Goal: Information Seeking & Learning: Compare options

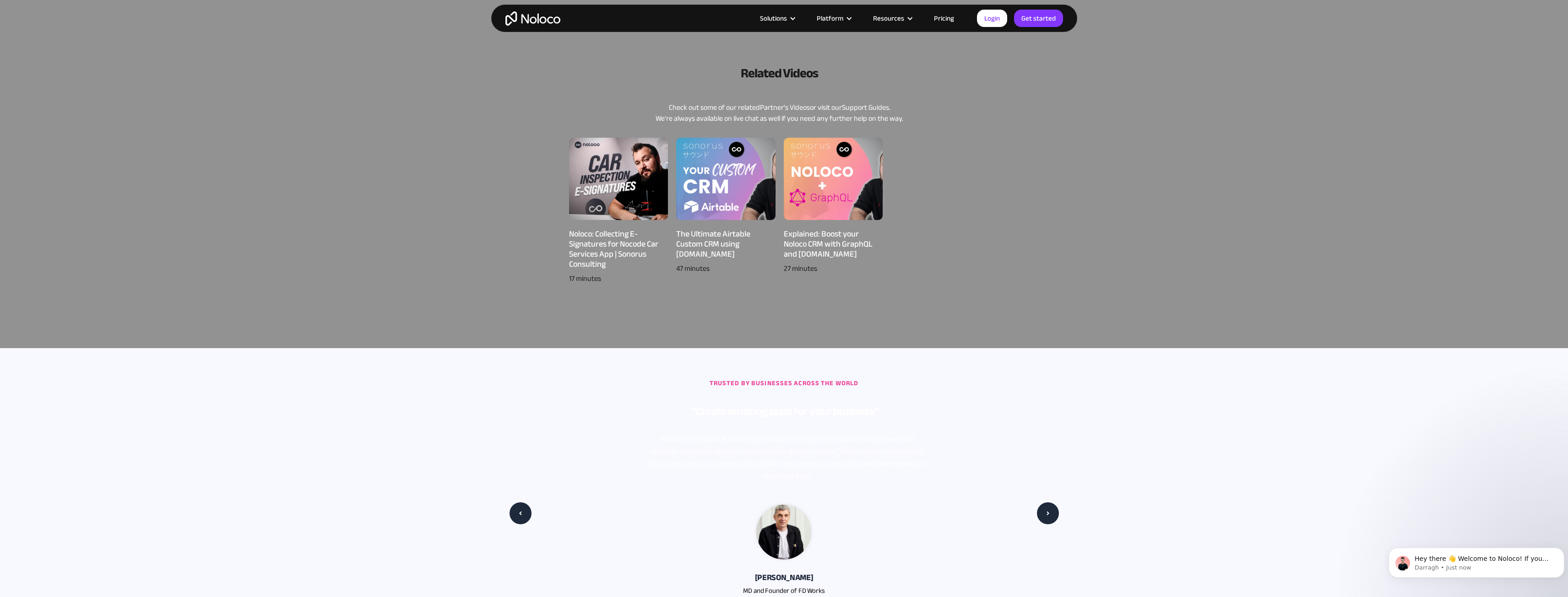
scroll to position [137, 0]
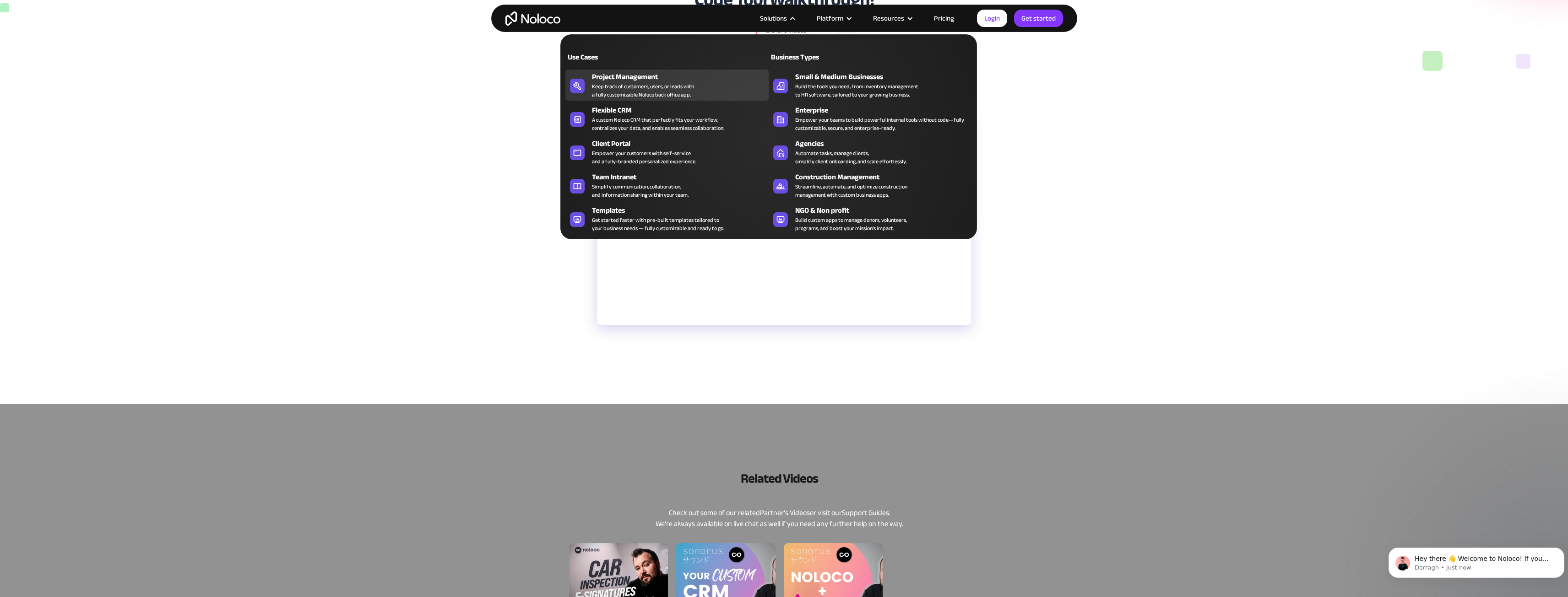
click at [639, 90] on div "Keep track of customers, users, or leads with a fully customizable Noloco back …" at bounding box center [643, 91] width 102 height 16
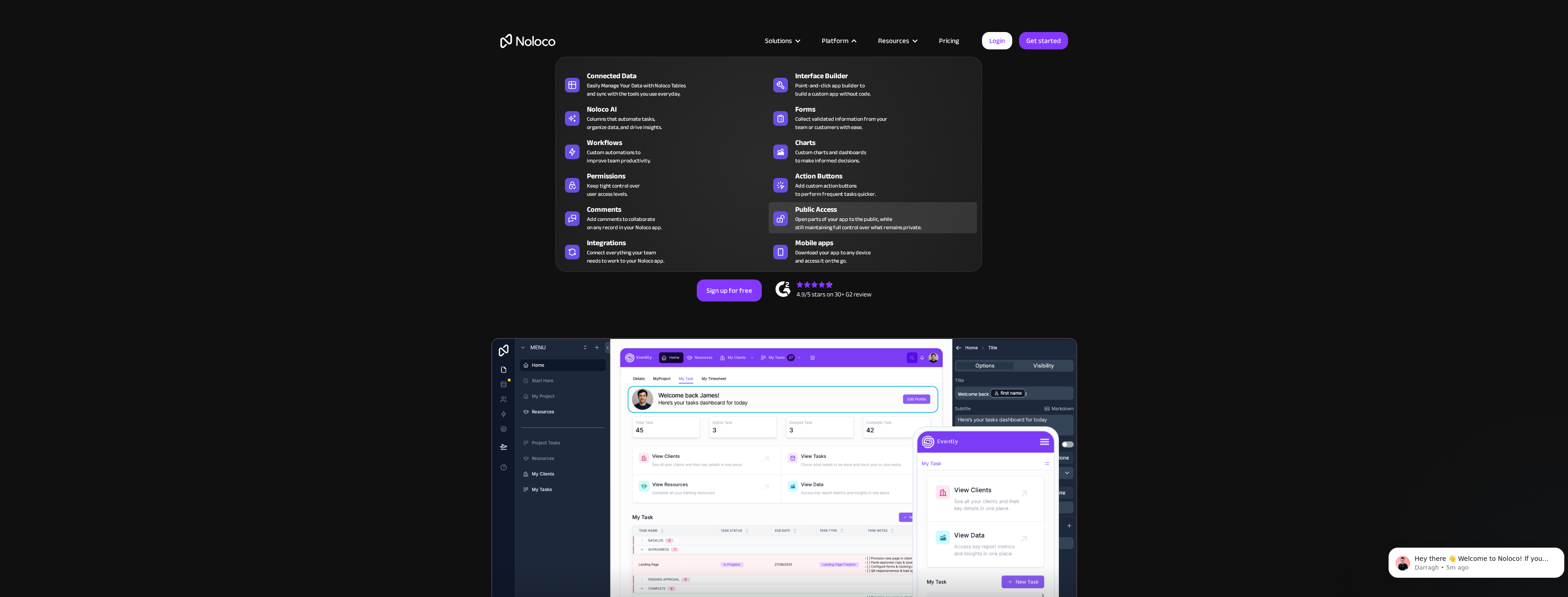
click at [819, 221] on div "Open parts of your app to the public, while still maintaining full control over…" at bounding box center [858, 223] width 126 height 16
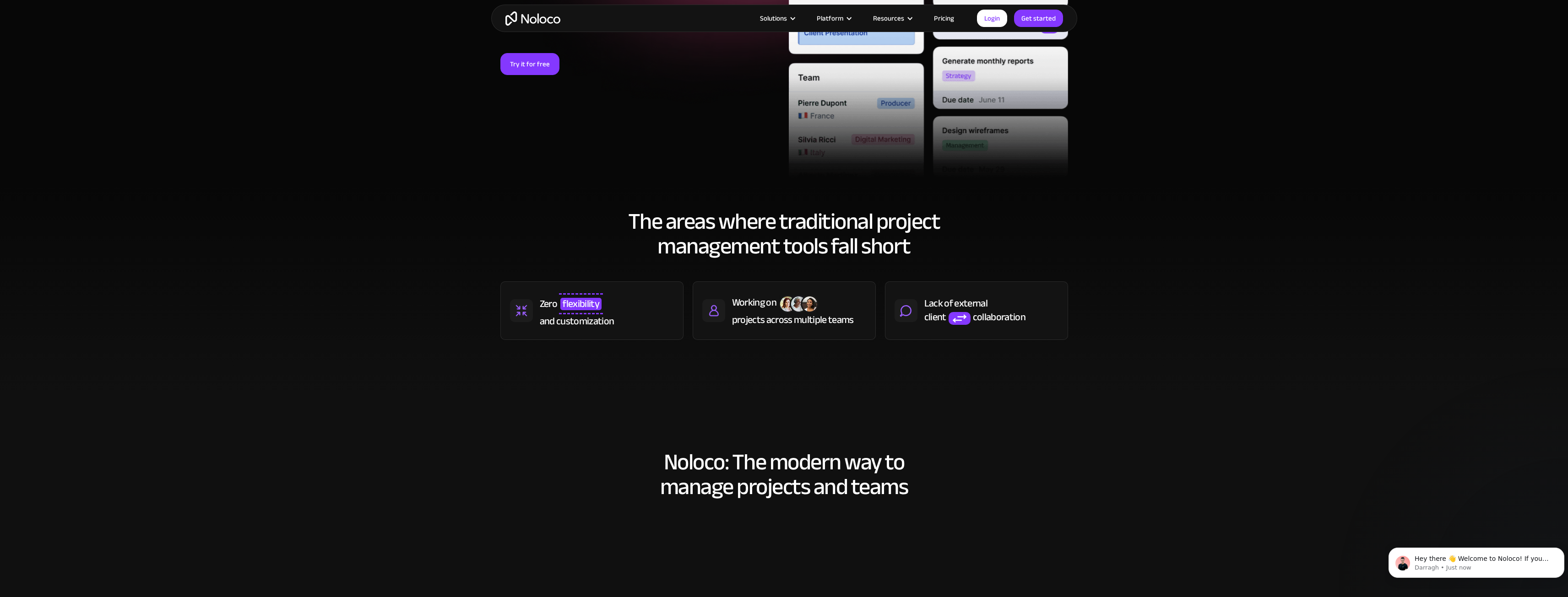
scroll to position [412, 0]
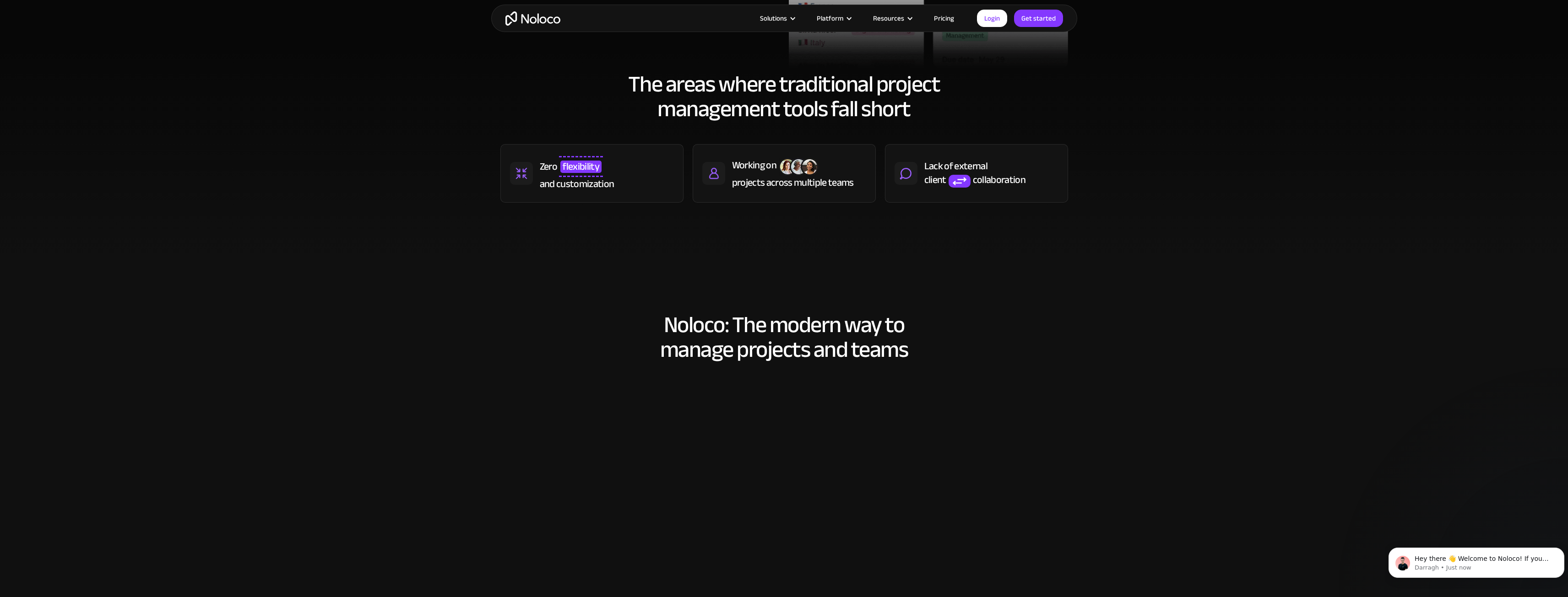
drag, startPoint x: 1043, startPoint y: 183, endPoint x: 968, endPoint y: 175, distance: 75.4
click at [968, 175] on img at bounding box center [959, 181] width 26 height 13
drag, startPoint x: 778, startPoint y: 190, endPoint x: 742, endPoint y: 188, distance: 36.1
click at [778, 189] on div "projects across multiple teams" at bounding box center [792, 183] width 122 height 14
click at [508, 163] on div "Zero flexibility and customization" at bounding box center [592, 173] width 183 height 59
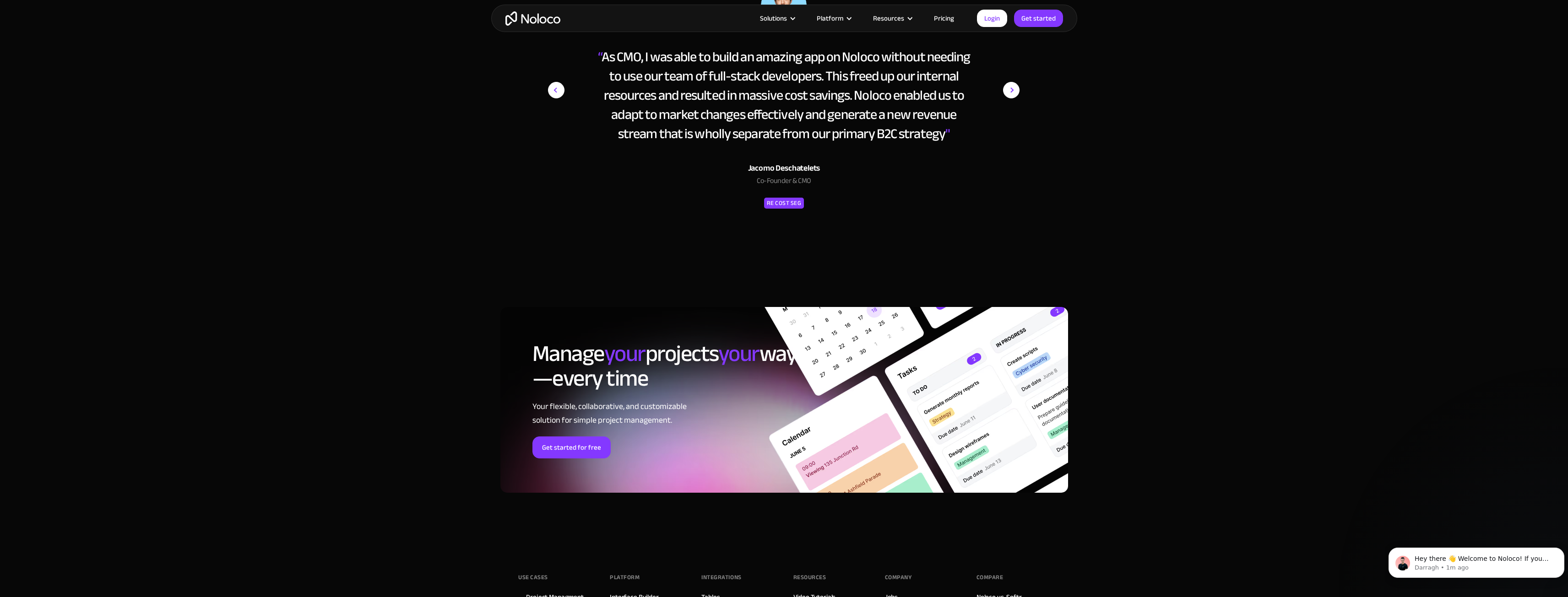
scroll to position [3980, 0]
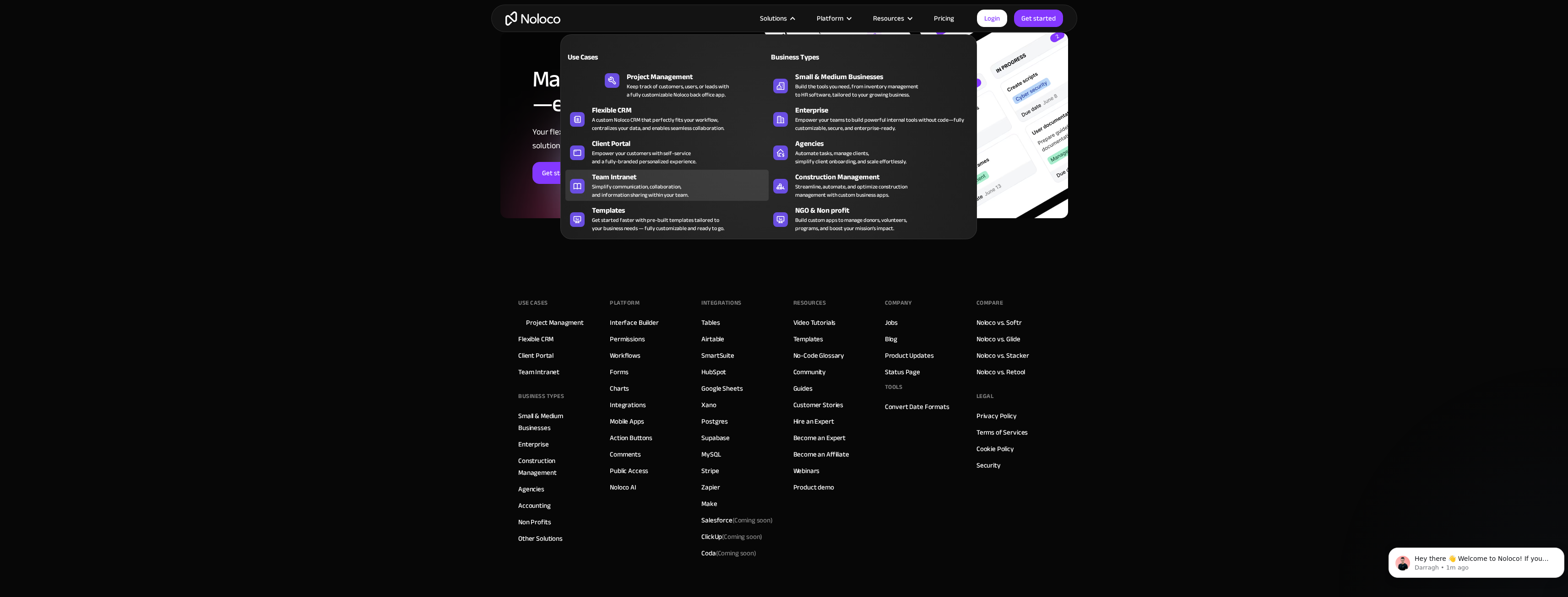
click at [648, 194] on div "Simplify communication, collaboration, and information sharing within your team." at bounding box center [640, 191] width 97 height 16
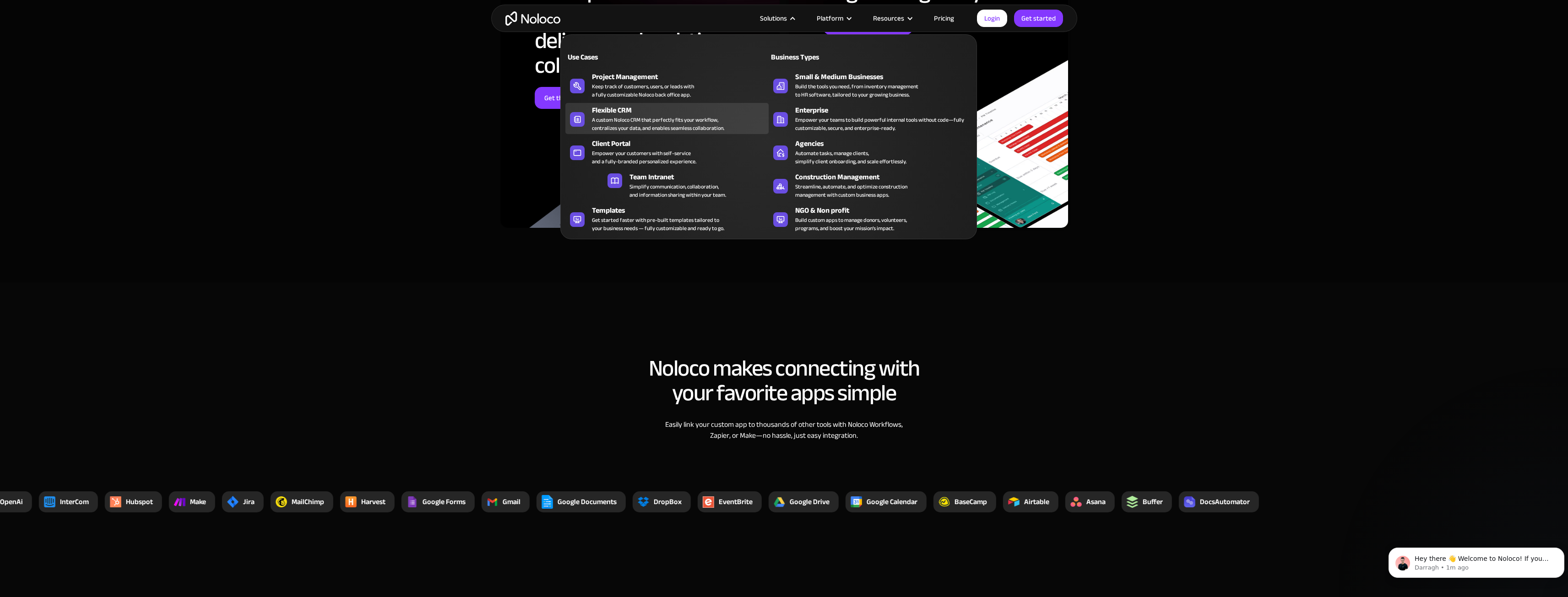
scroll to position [2745, 0]
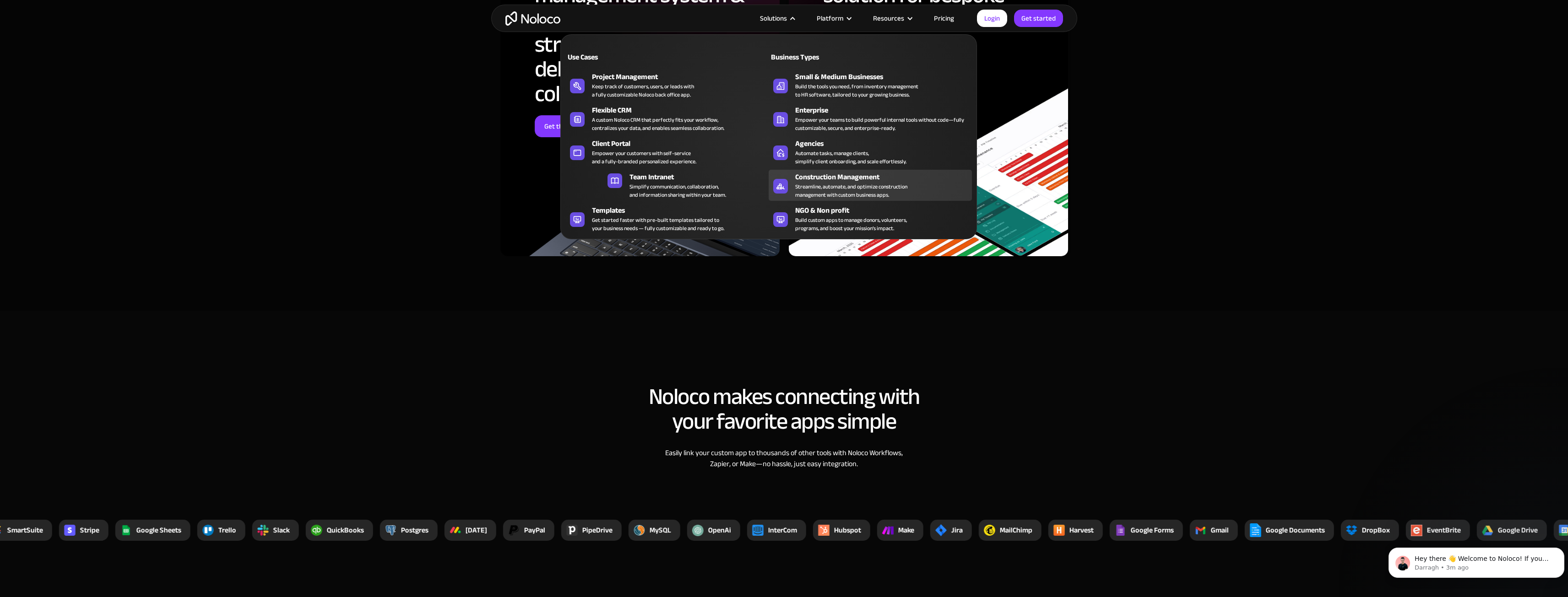
click at [819, 189] on div "Streamline, automate, and optimize construction management with custom business…" at bounding box center [851, 191] width 112 height 16
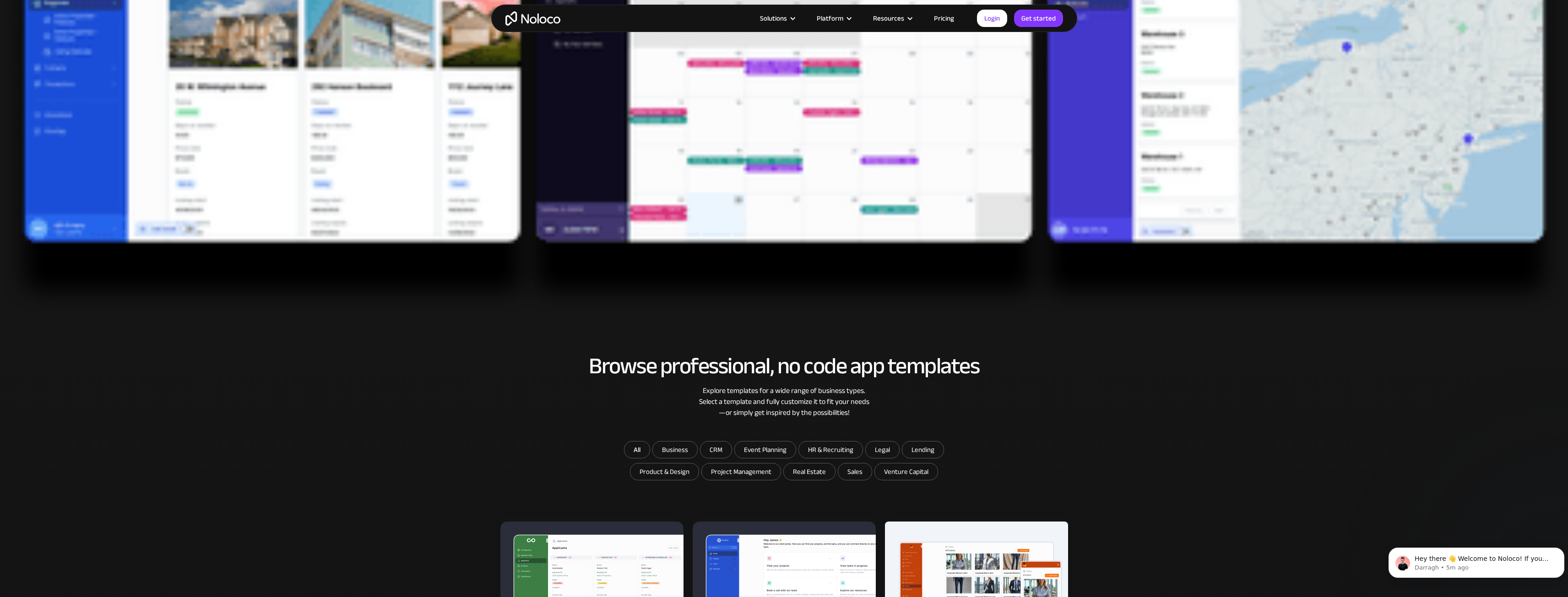
scroll to position [687, 0]
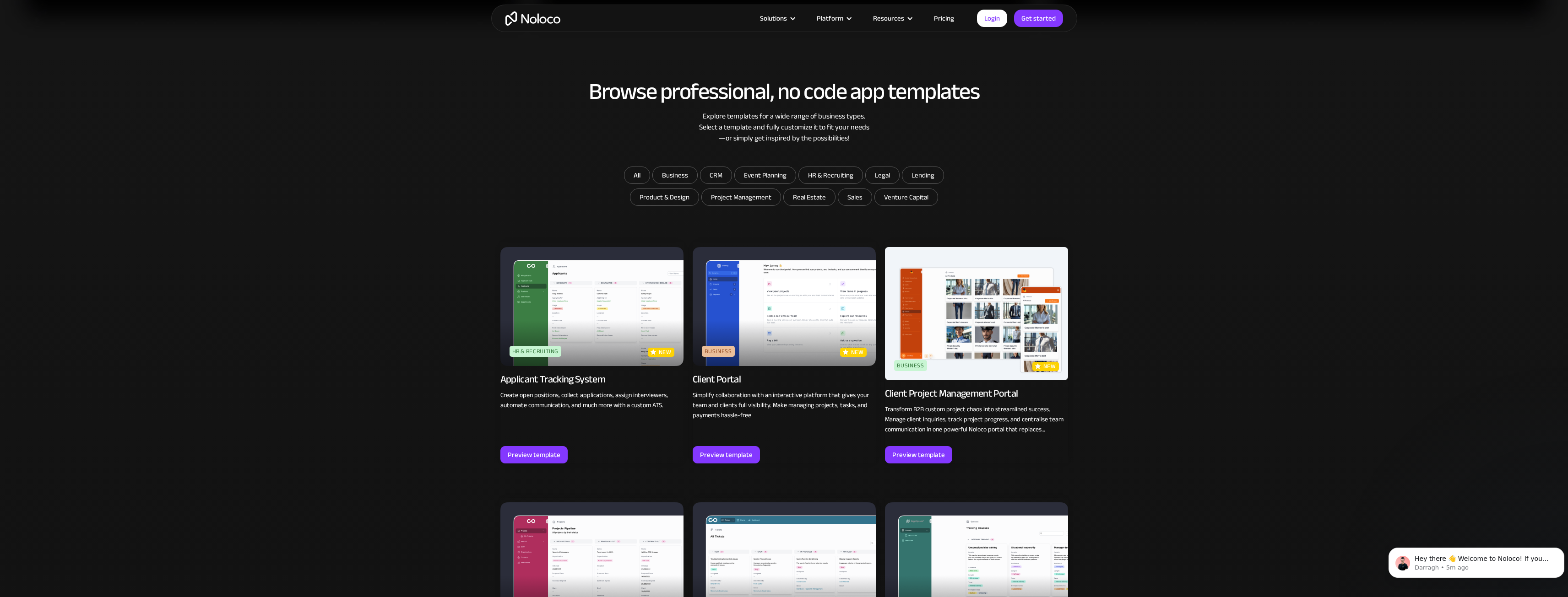
click at [746, 310] on img at bounding box center [784, 306] width 183 height 119
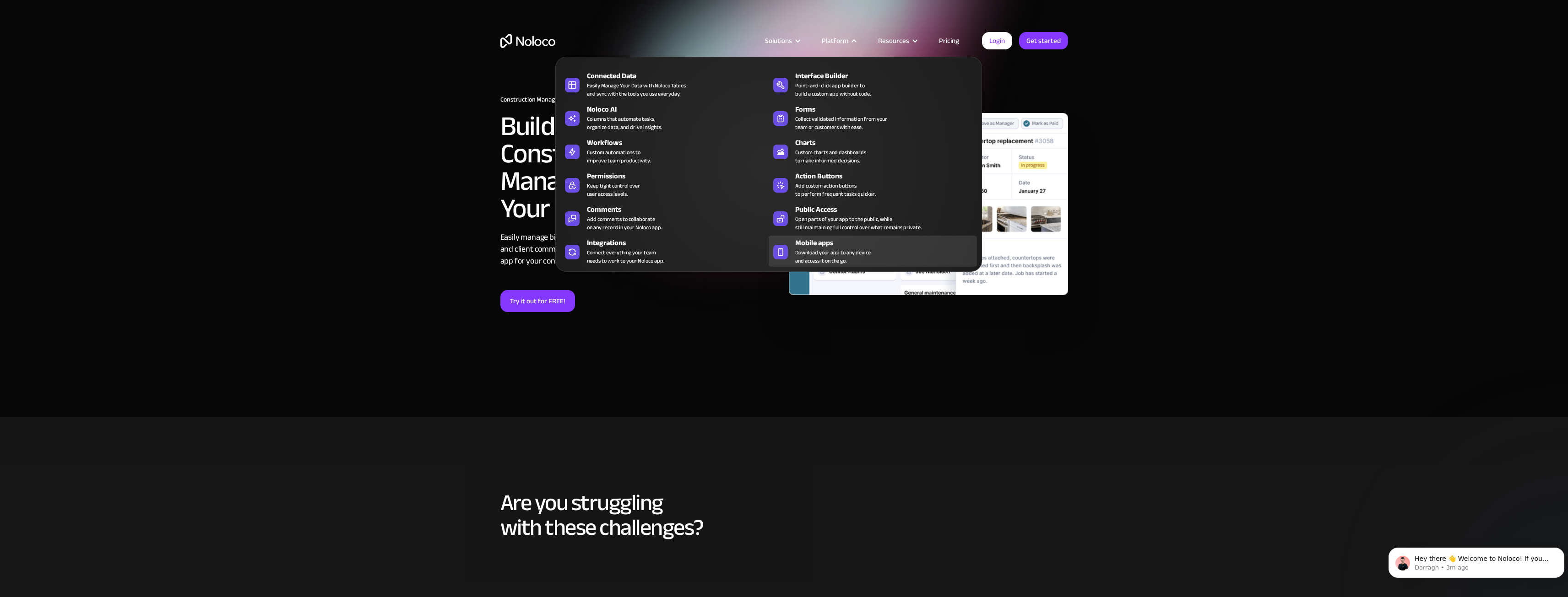
click at [814, 252] on span "Download your app to any device and access it on the go." at bounding box center [833, 257] width 76 height 16
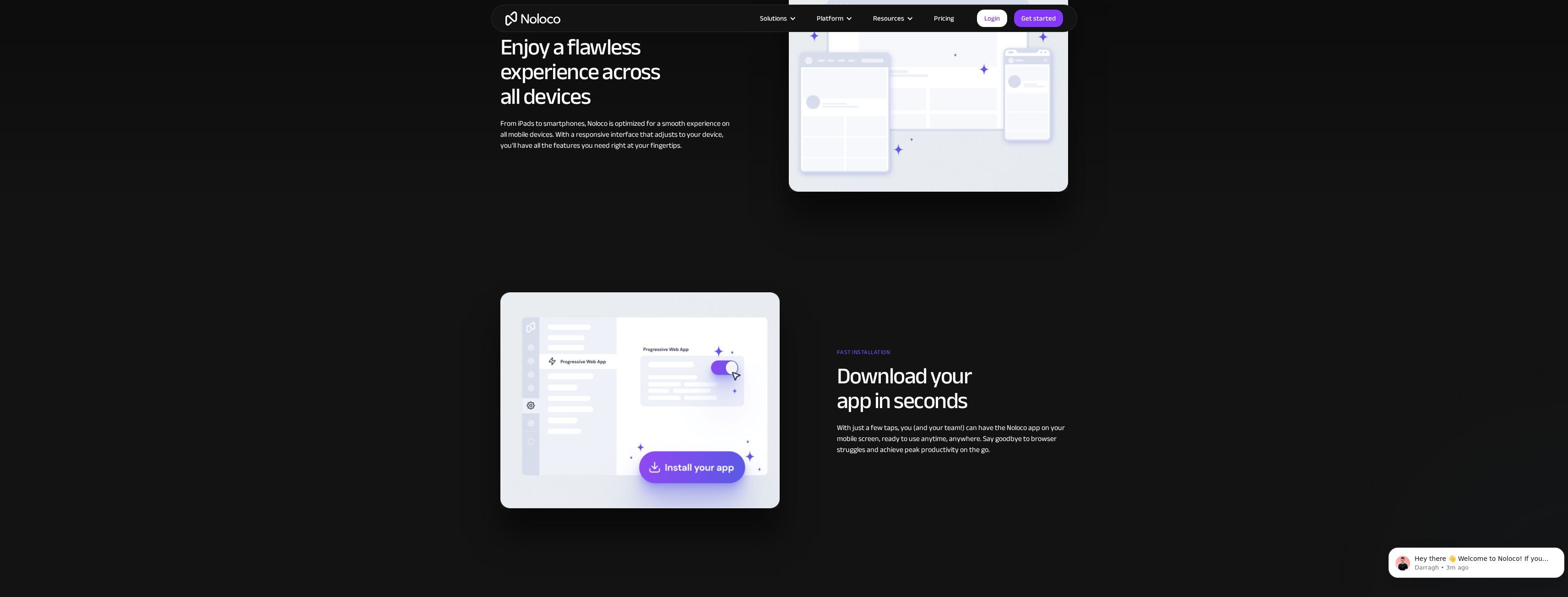
scroll to position [687, 0]
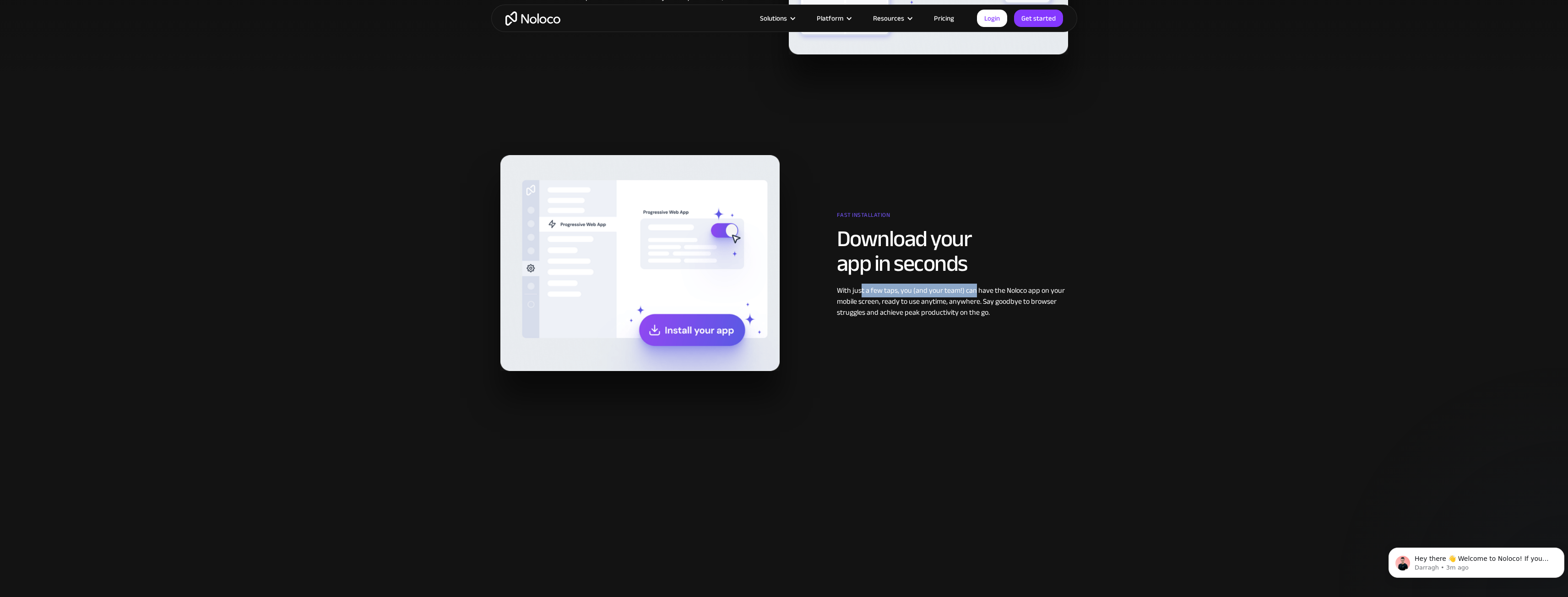
drag, startPoint x: 860, startPoint y: 291, endPoint x: 972, endPoint y: 292, distance: 112.0
click at [972, 292] on div "With just a few taps, you (and your team!) can have the Noloco app on your mobi…" at bounding box center [952, 301] width 231 height 33
drag, startPoint x: 985, startPoint y: 289, endPoint x: 888, endPoint y: 299, distance: 97.5
click at [888, 299] on div "With just a few taps, you (and your team!) can have the Noloco app on your mobi…" at bounding box center [952, 301] width 231 height 33
click at [889, 299] on div "With just a few taps, you (and your team!) can have the Noloco app on your mobi…" at bounding box center [952, 301] width 231 height 33
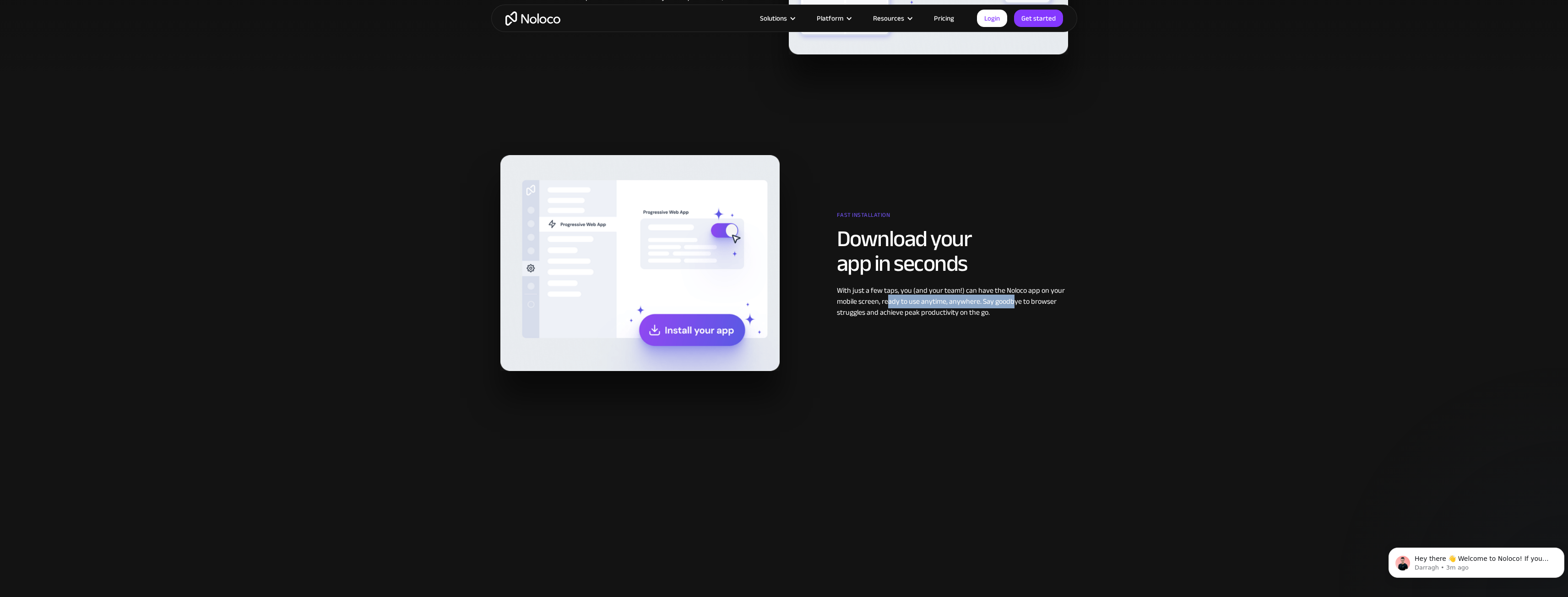
drag, startPoint x: 889, startPoint y: 302, endPoint x: 1010, endPoint y: 299, distance: 121.0
click at [1010, 299] on div "With just a few taps, you (and your team!) can have the Noloco app on your mobi…" at bounding box center [952, 301] width 231 height 33
click at [966, 315] on div "With just a few taps, you (and your team!) can have the Noloco app on your mobi…" at bounding box center [952, 301] width 231 height 33
drag, startPoint x: 848, startPoint y: 312, endPoint x: 932, endPoint y: 314, distance: 84.0
click at [932, 314] on div "With just a few taps, you (and your team!) can have the Noloco app on your mobi…" at bounding box center [952, 301] width 231 height 33
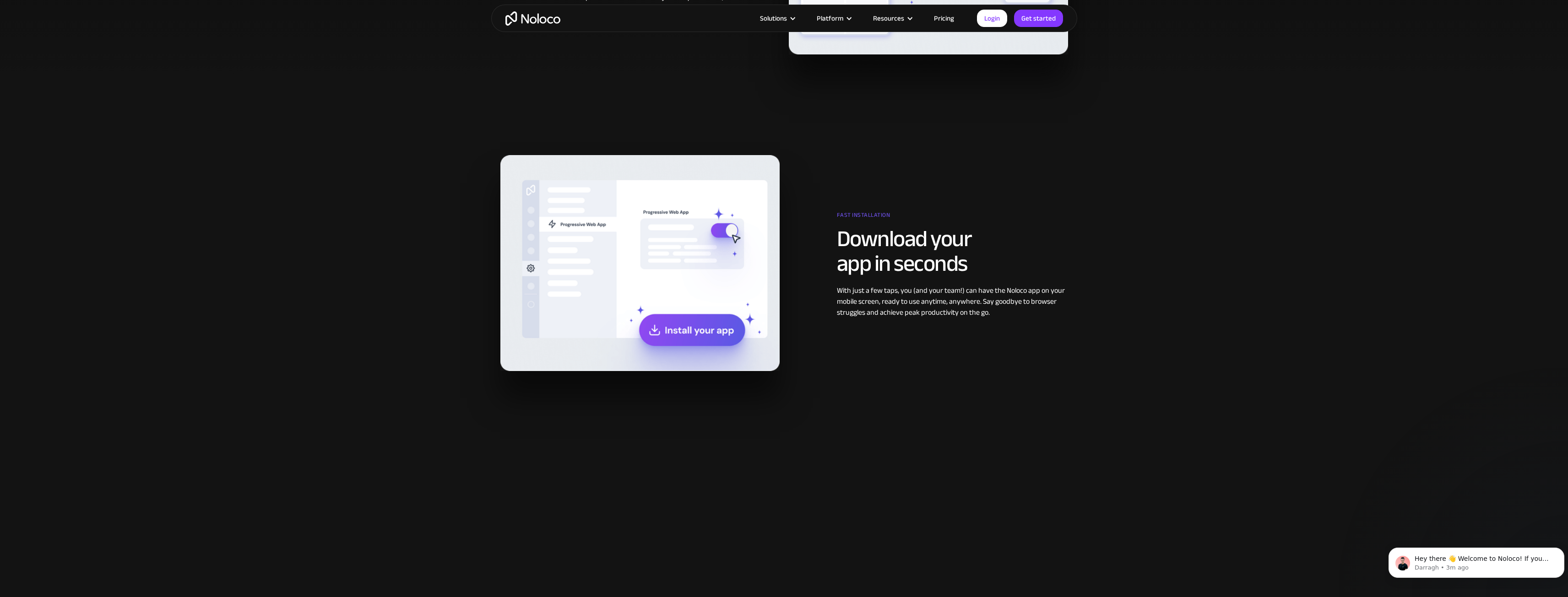
click at [952, 312] on div "With just a few taps, you (and your team!) can have the Noloco app on your mobi…" at bounding box center [952, 301] width 231 height 33
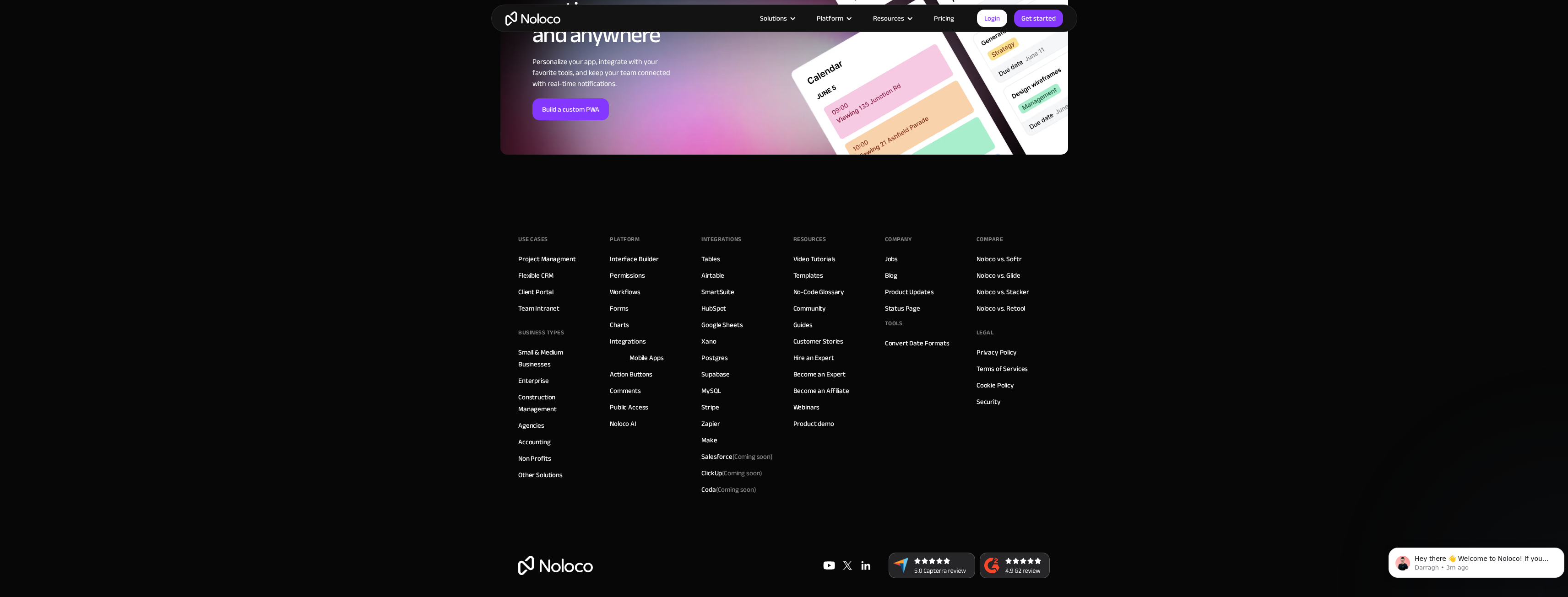
scroll to position [3090, 0]
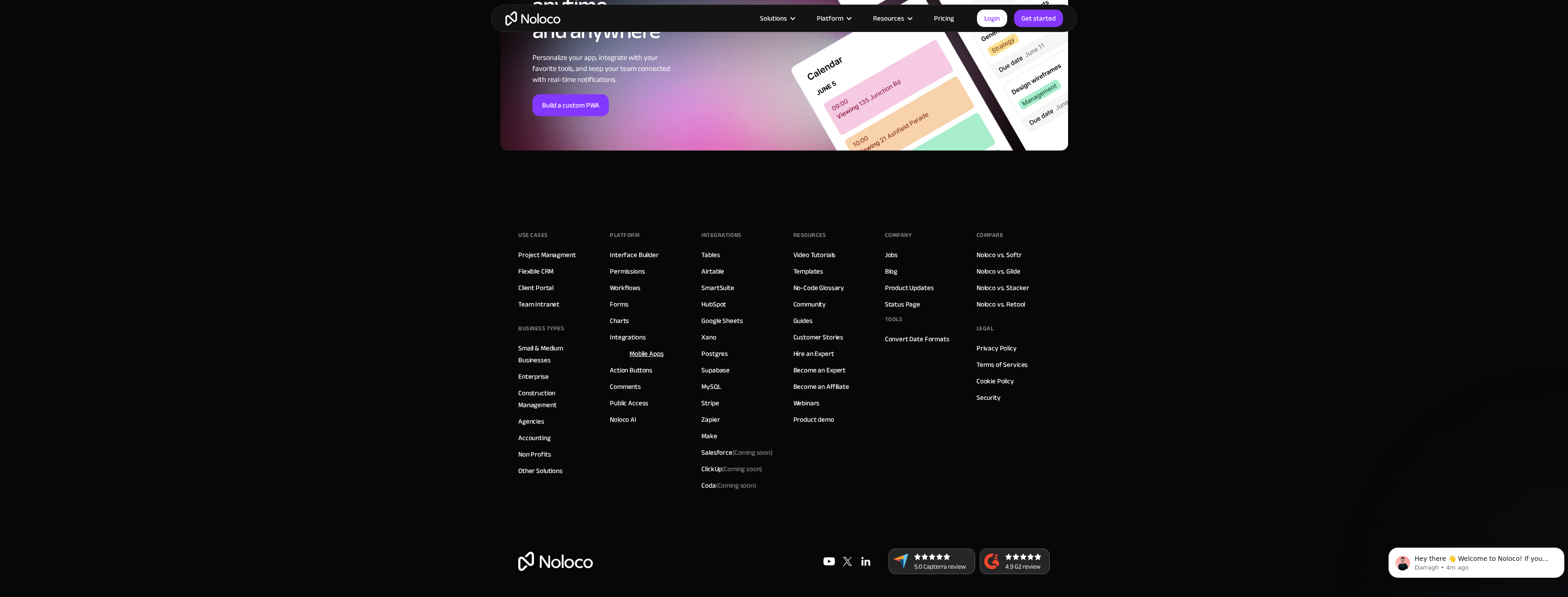
click at [647, 353] on link "Mobile Apps" at bounding box center [647, 354] width 34 height 12
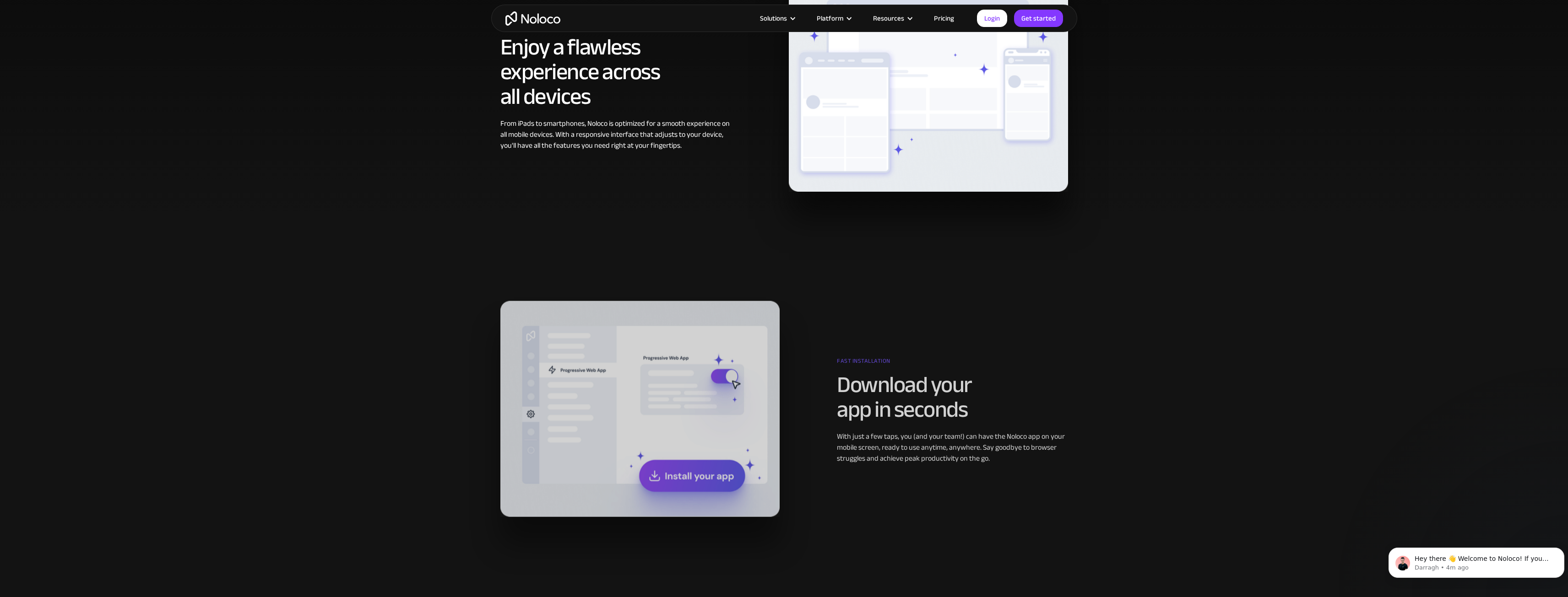
scroll to position [687, 0]
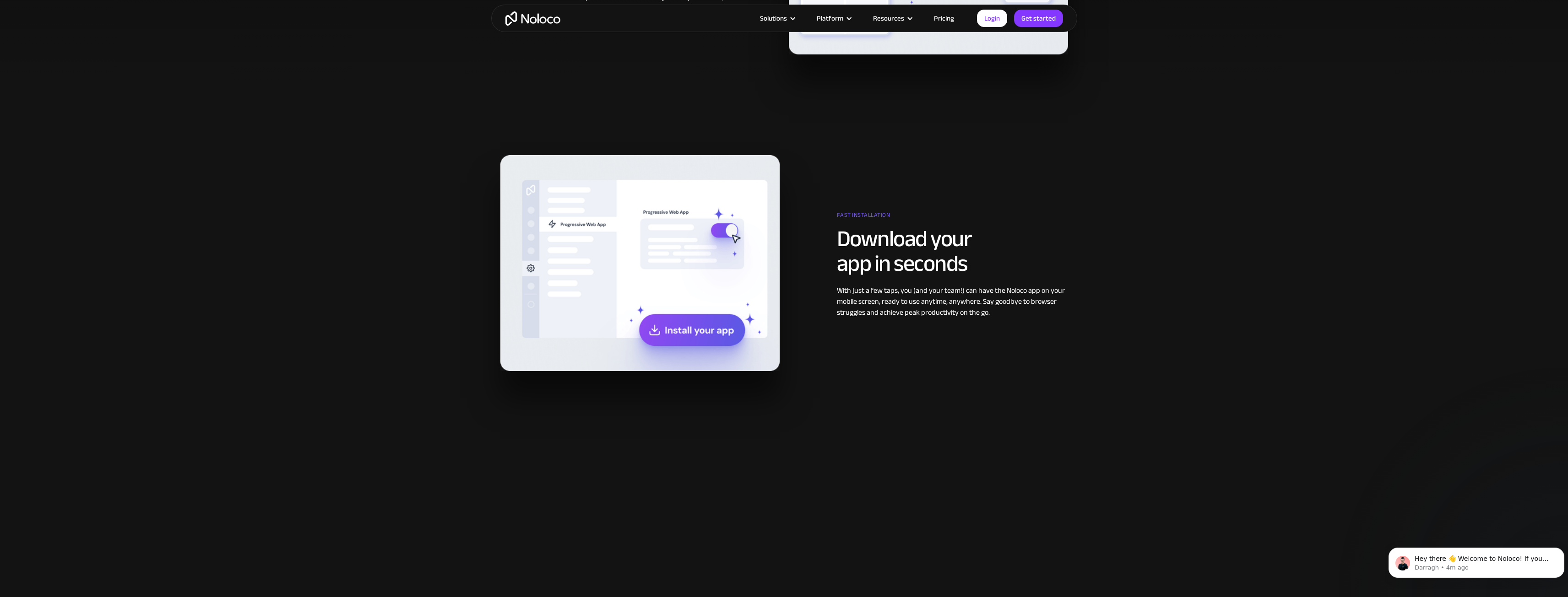
drag, startPoint x: 986, startPoint y: 299, endPoint x: 944, endPoint y: 301, distance: 42.0
click at [944, 301] on div "With just a few taps, you (and your team!) can have the Noloco app on your mobi…" at bounding box center [952, 301] width 231 height 33
drag, startPoint x: 984, startPoint y: 293, endPoint x: 943, endPoint y: 317, distance: 47.5
click at [943, 317] on div "With just a few taps, you (and your team!) can have the Noloco app on your mobi…" at bounding box center [952, 301] width 231 height 33
click at [917, 315] on div "With just a few taps, you (and your team!) can have the Noloco app on your mobi…" at bounding box center [952, 301] width 231 height 33
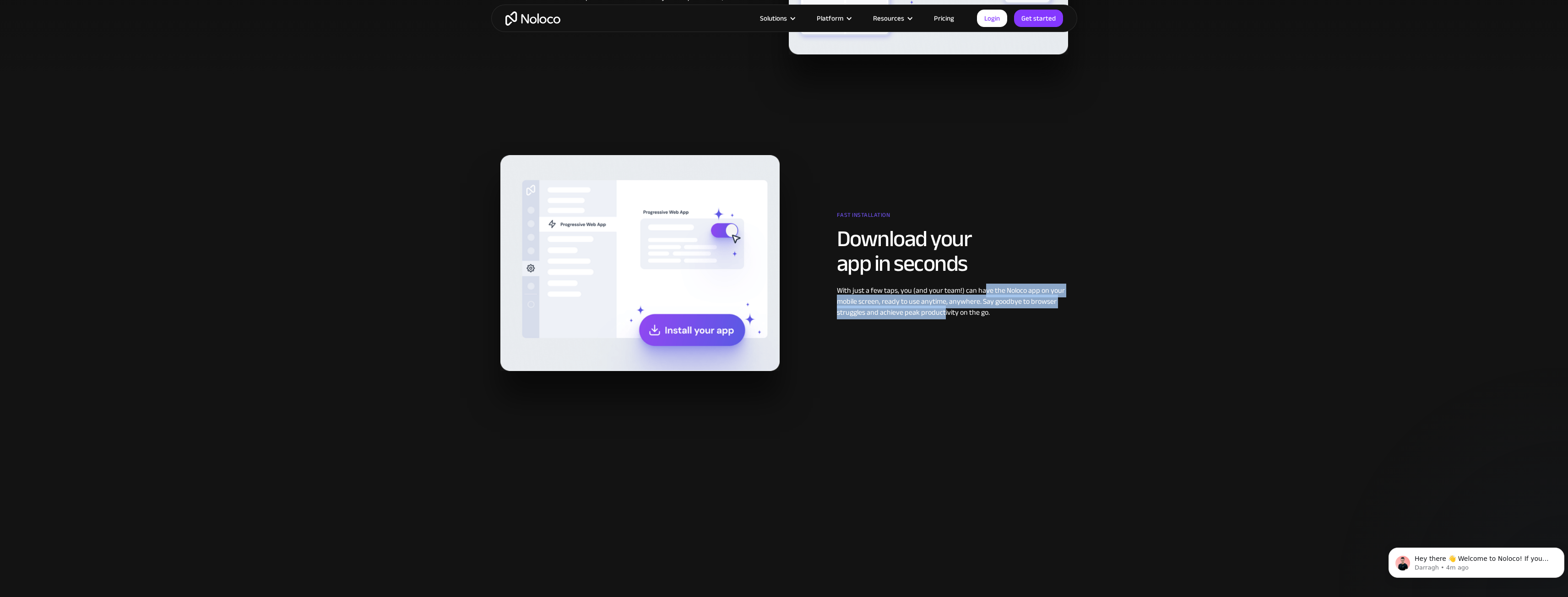
click at [901, 305] on div "With just a few taps, you (and your team!) can have the Noloco app on your mobi…" at bounding box center [952, 301] width 231 height 33
drag, startPoint x: 890, startPoint y: 304, endPoint x: 901, endPoint y: 313, distance: 14.2
click at [901, 313] on div "With just a few taps, you (and your team!) can have the Noloco app on your mobi…" at bounding box center [952, 301] width 231 height 33
click at [910, 311] on div "With just a few taps, you (and your team!) can have the Noloco app on your mobi…" at bounding box center [952, 301] width 231 height 33
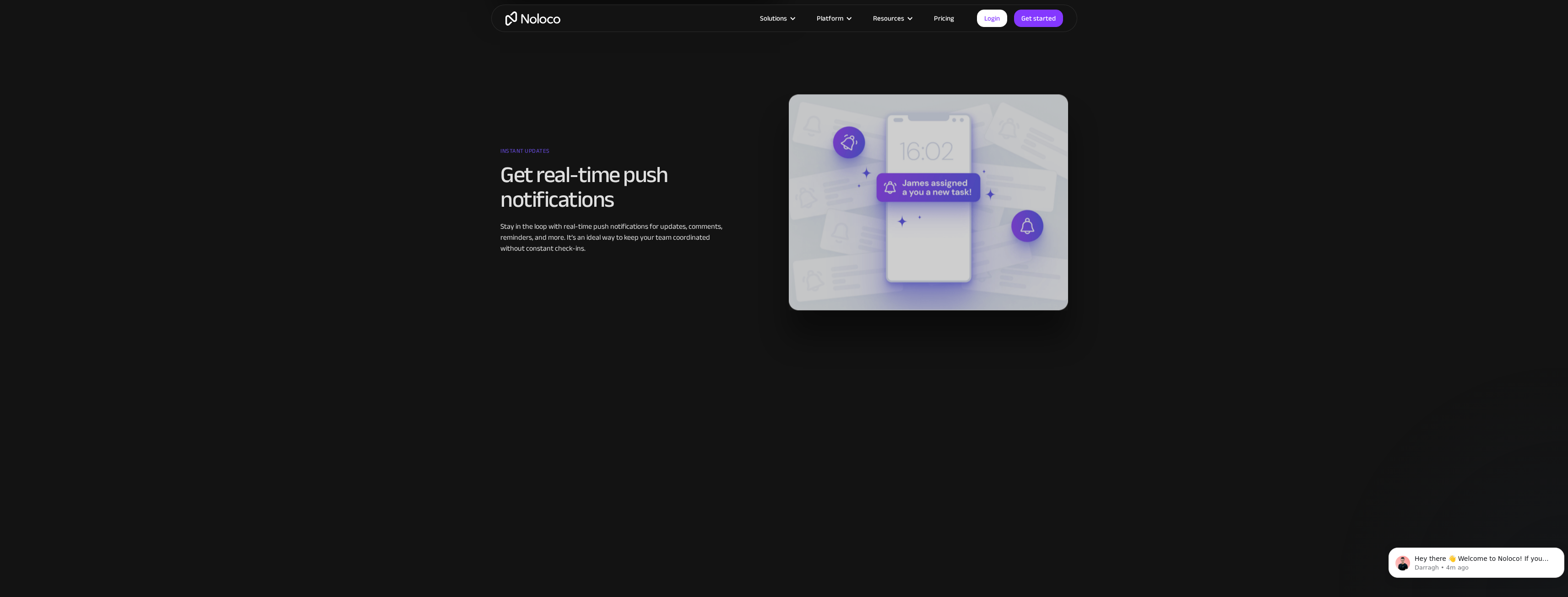
scroll to position [1098, 0]
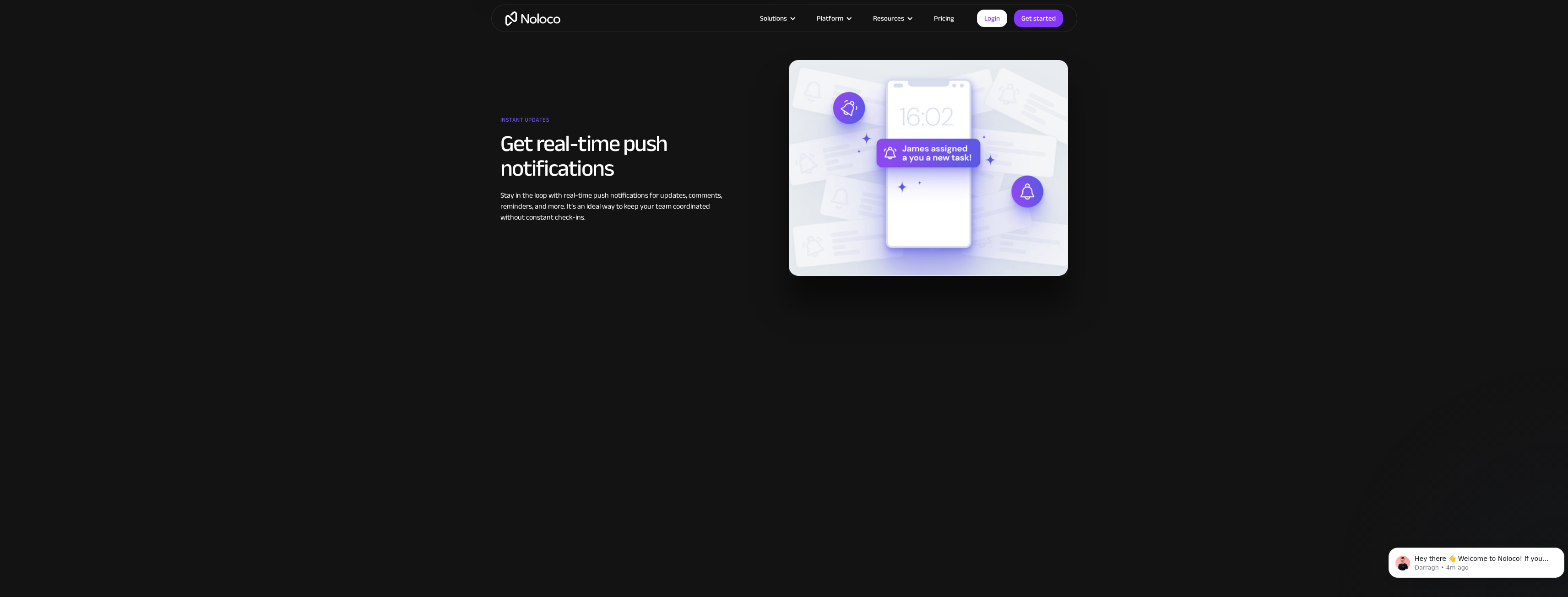
drag, startPoint x: 566, startPoint y: 199, endPoint x: 527, endPoint y: 194, distance: 39.3
click at [527, 194] on div "Stay in the loop with real-time push notifications for updates, comments, remin…" at bounding box center [616, 206] width 231 height 33
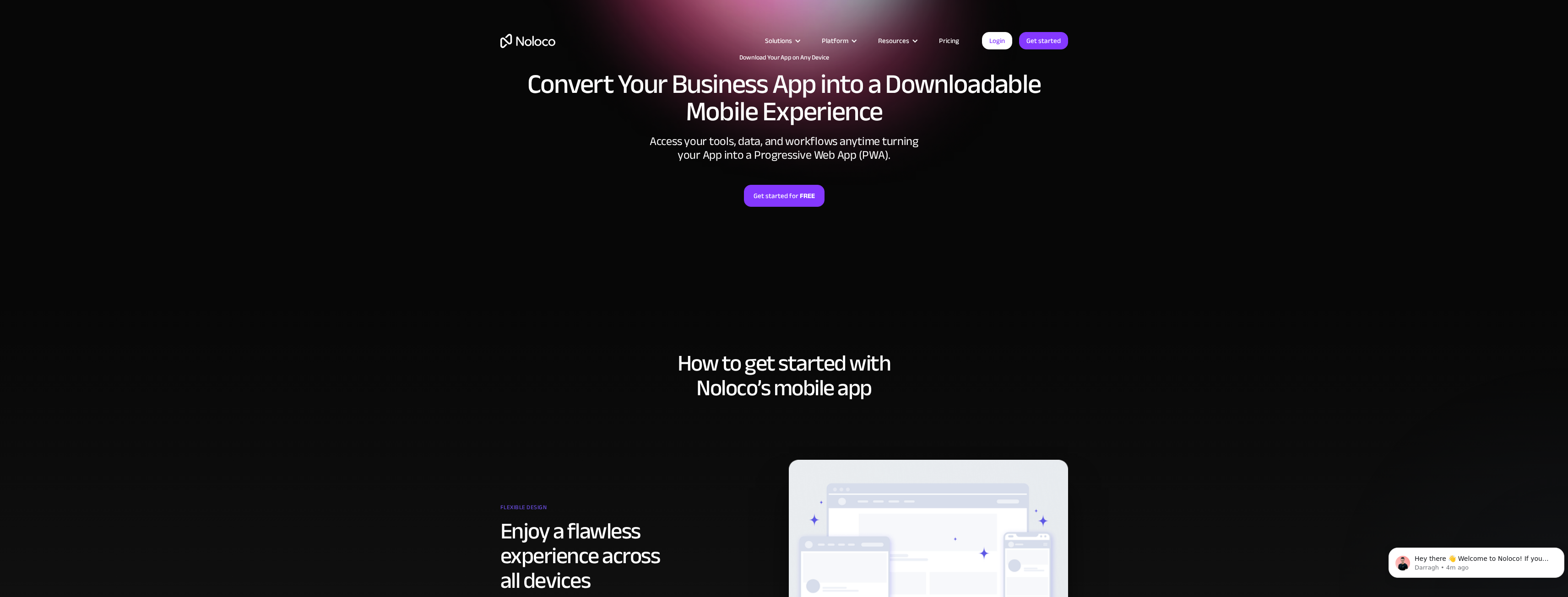
scroll to position [0, 0]
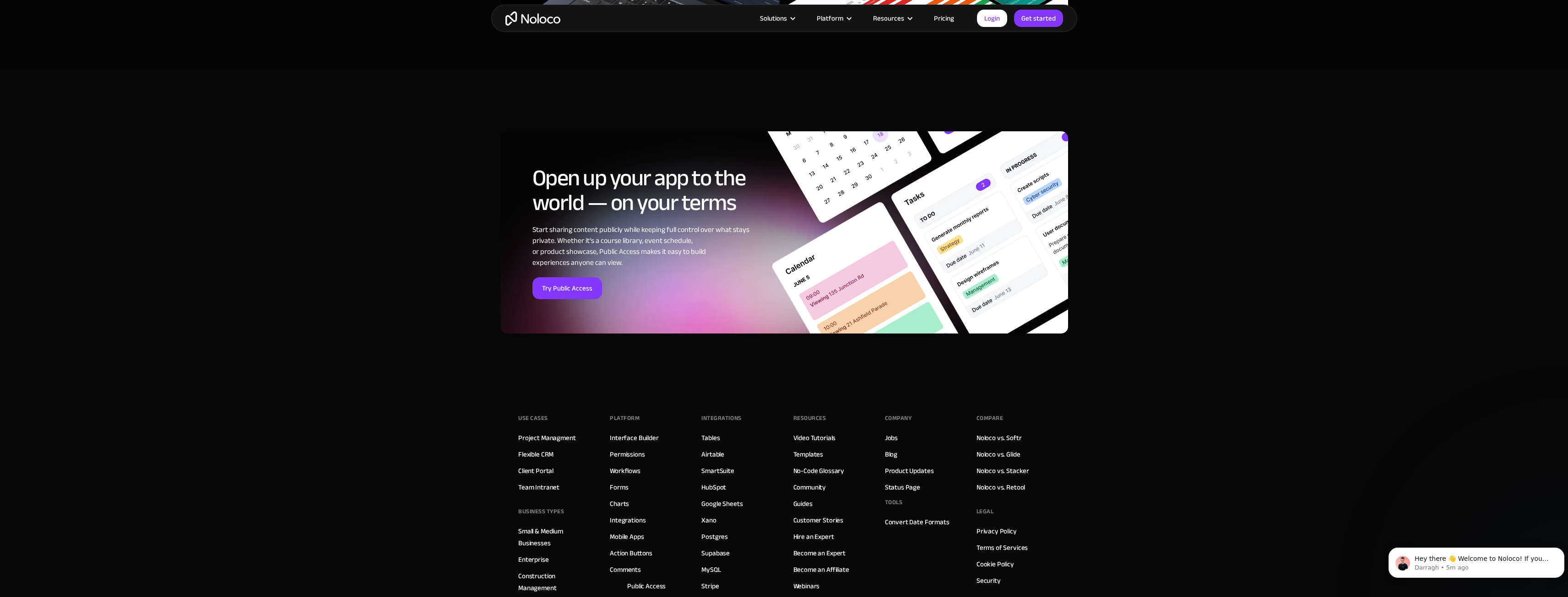
scroll to position [3477, 0]
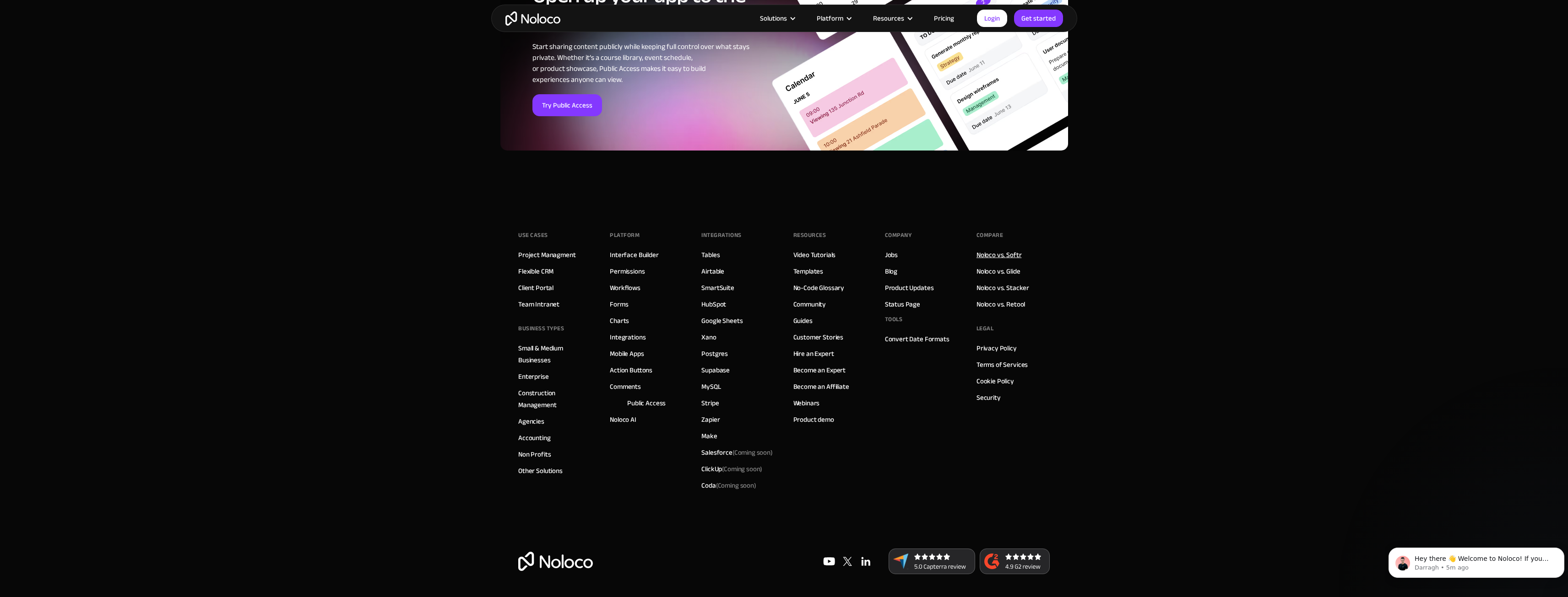
click at [994, 255] on link "Noloco vs. Softr" at bounding box center [999, 255] width 45 height 12
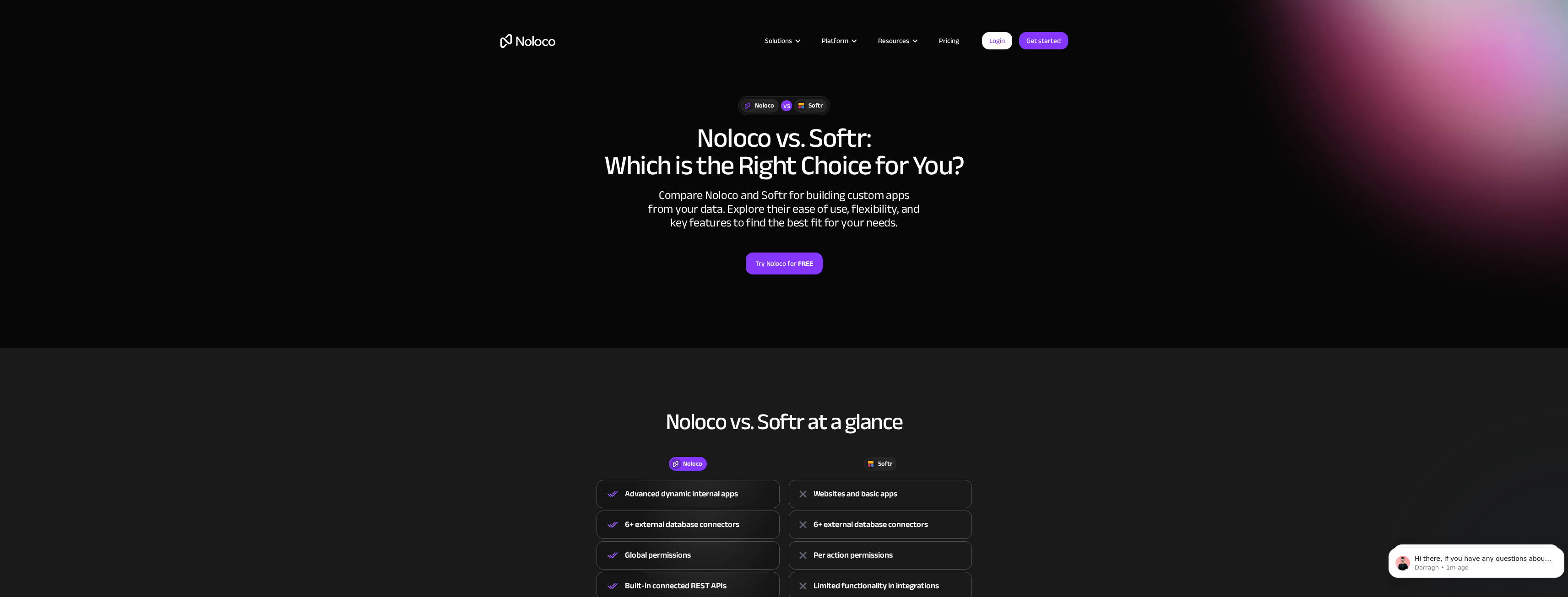
click at [814, 144] on h1 "Noloco vs. Softr: Which is the Right Choice for You?" at bounding box center [784, 151] width 568 height 55
click at [854, 125] on h1 "Noloco vs. Softr: Which is the Right Choice for You?" at bounding box center [784, 151] width 568 height 55
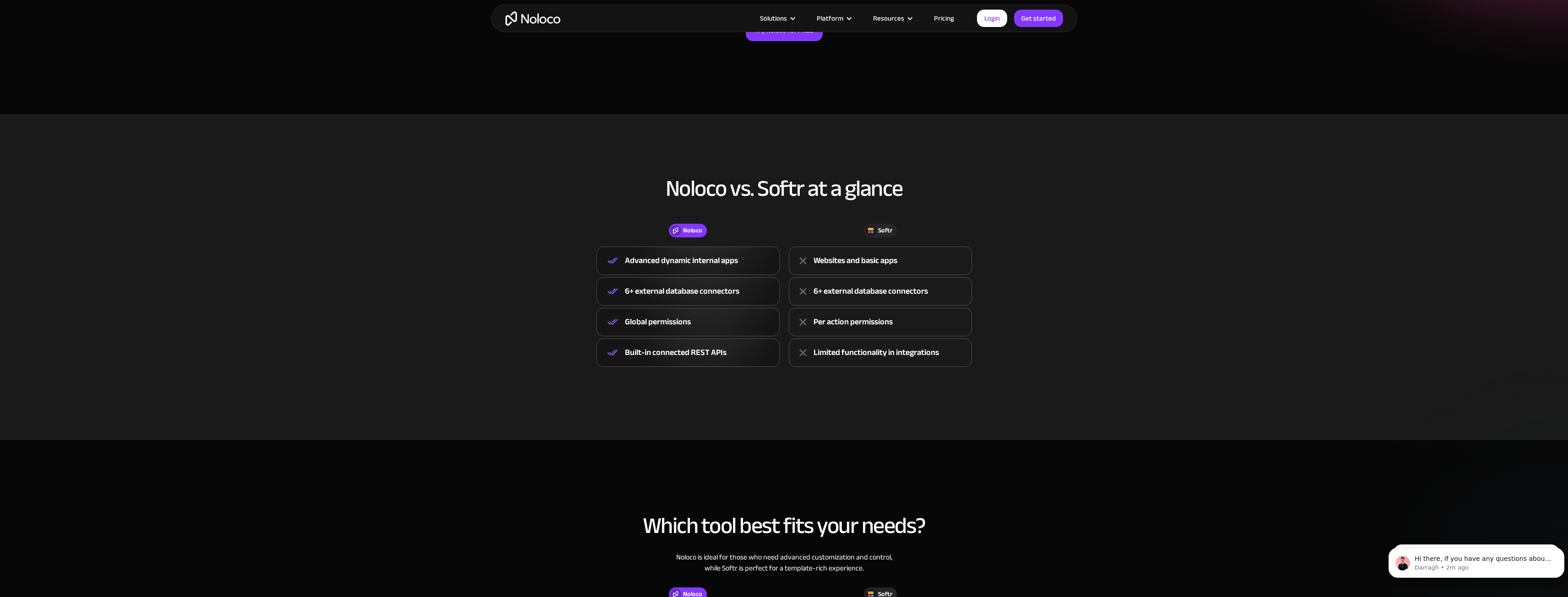
scroll to position [274, 0]
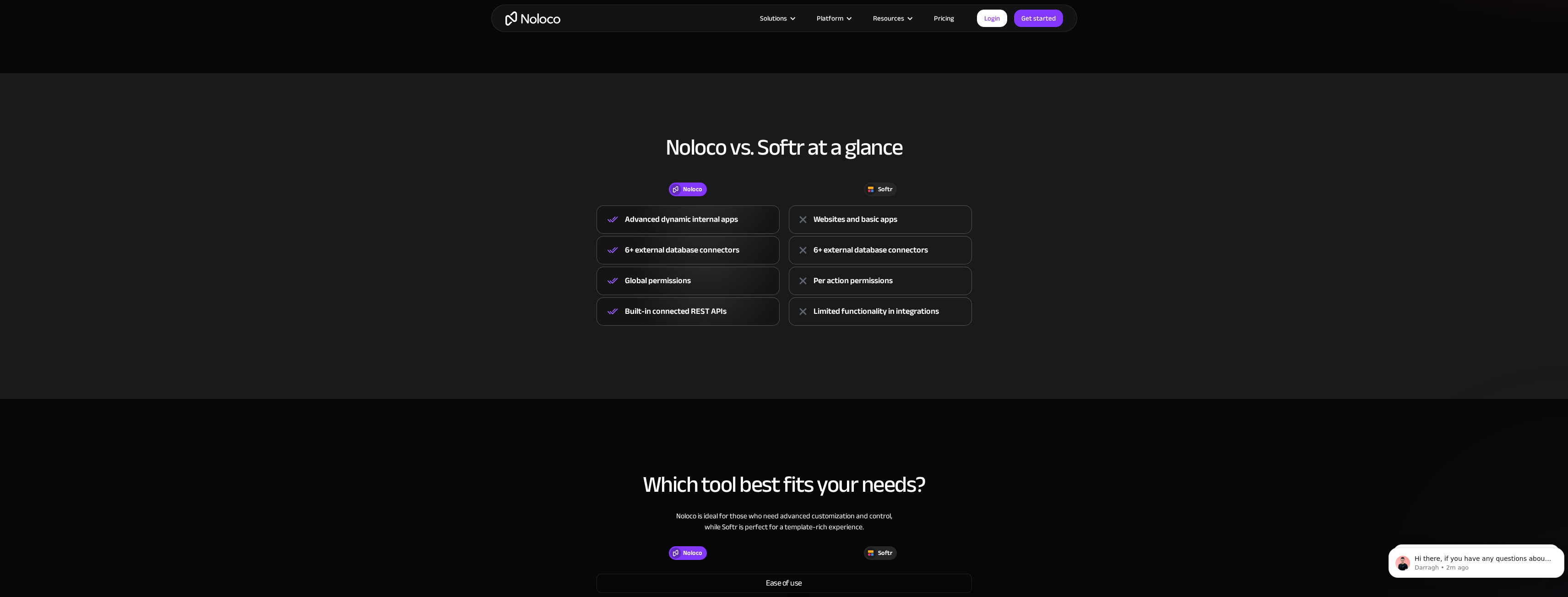
drag, startPoint x: 553, startPoint y: 139, endPoint x: 467, endPoint y: 122, distance: 87.7
click at [467, 122] on section "Noloco vs. Softr at a glance Noloco Softr Noloco Advanced dynamic internal apps…" at bounding box center [784, 236] width 1568 height 326
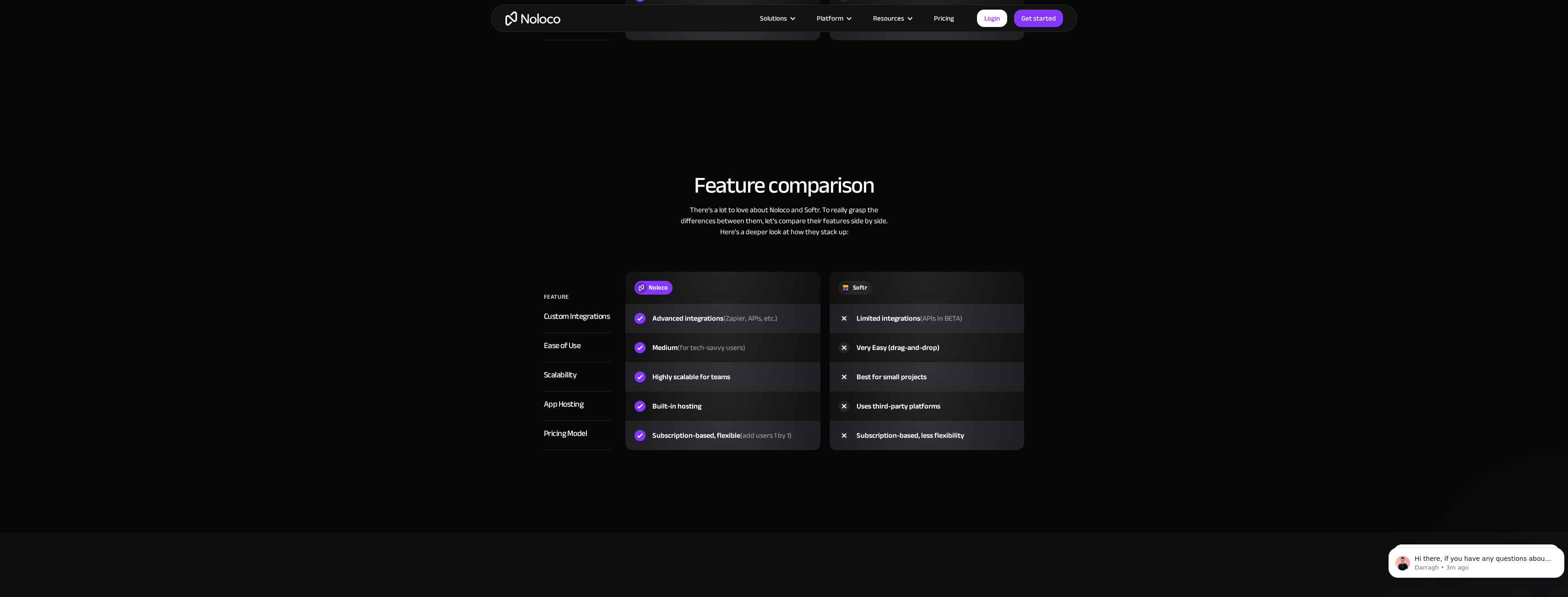
scroll to position [1372, 0]
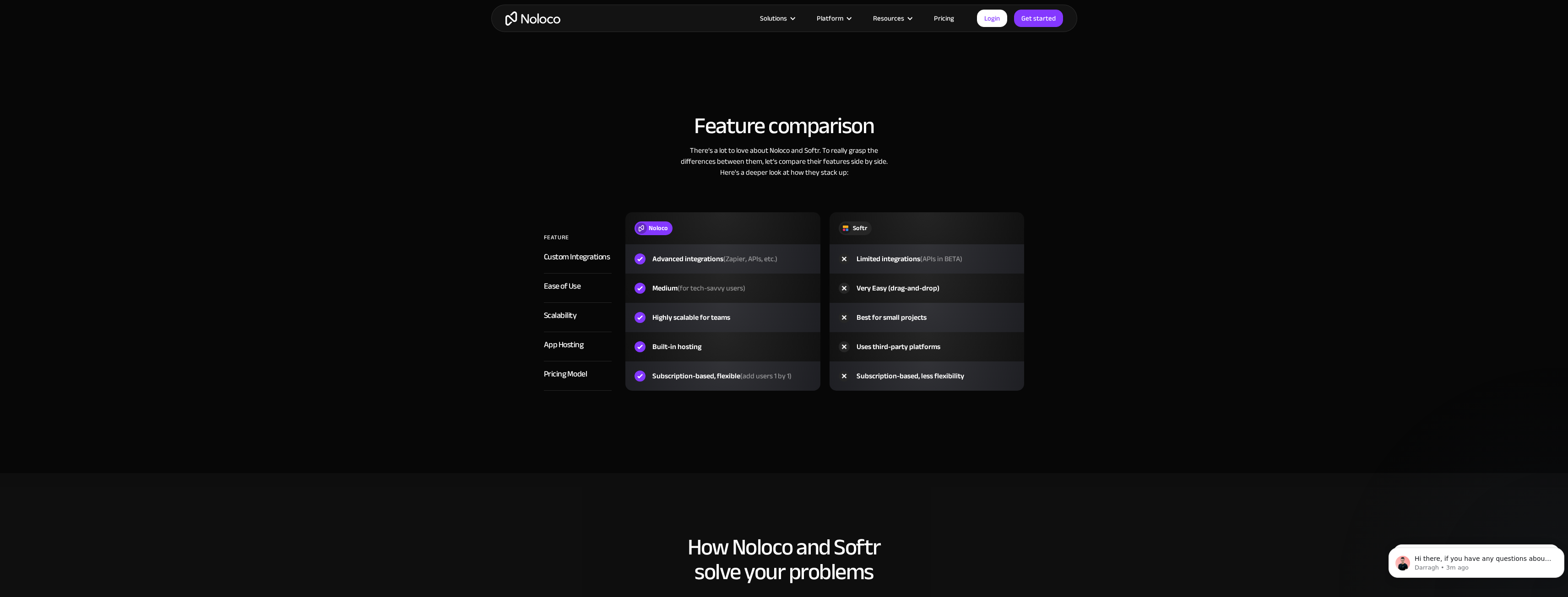
drag, startPoint x: 1055, startPoint y: 149, endPoint x: 993, endPoint y: 153, distance: 62.1
click at [993, 153] on div "There’s a lot to love about Noloco and Softr. To really grasp the differences b…" at bounding box center [784, 161] width 568 height 33
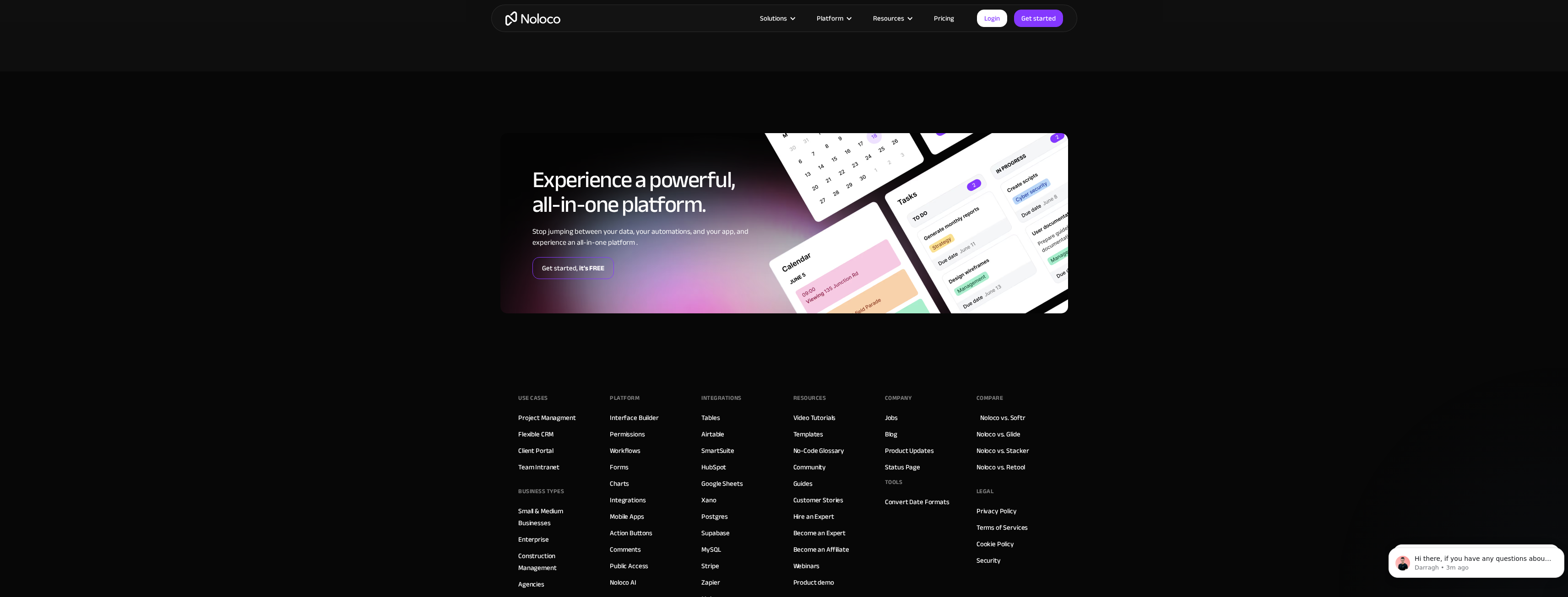
scroll to position [2465, 0]
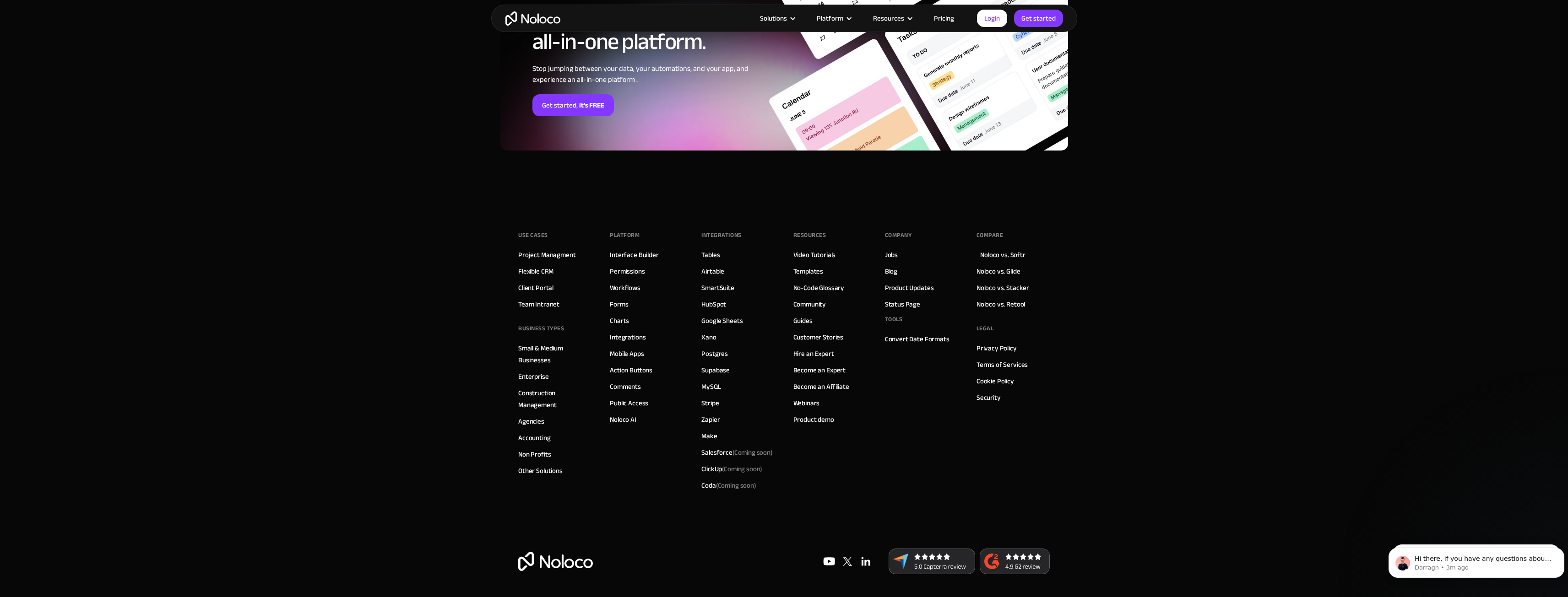
drag, startPoint x: 1159, startPoint y: 236, endPoint x: 1155, endPoint y: 186, distance: 50.2
click at [1155, 186] on section "Experience a powerful, all-in-one platform. Stop jumping between your data, you…" at bounding box center [784, 55] width 1568 height 293
click at [535, 438] on link "Accounting" at bounding box center [535, 438] width 33 height 12
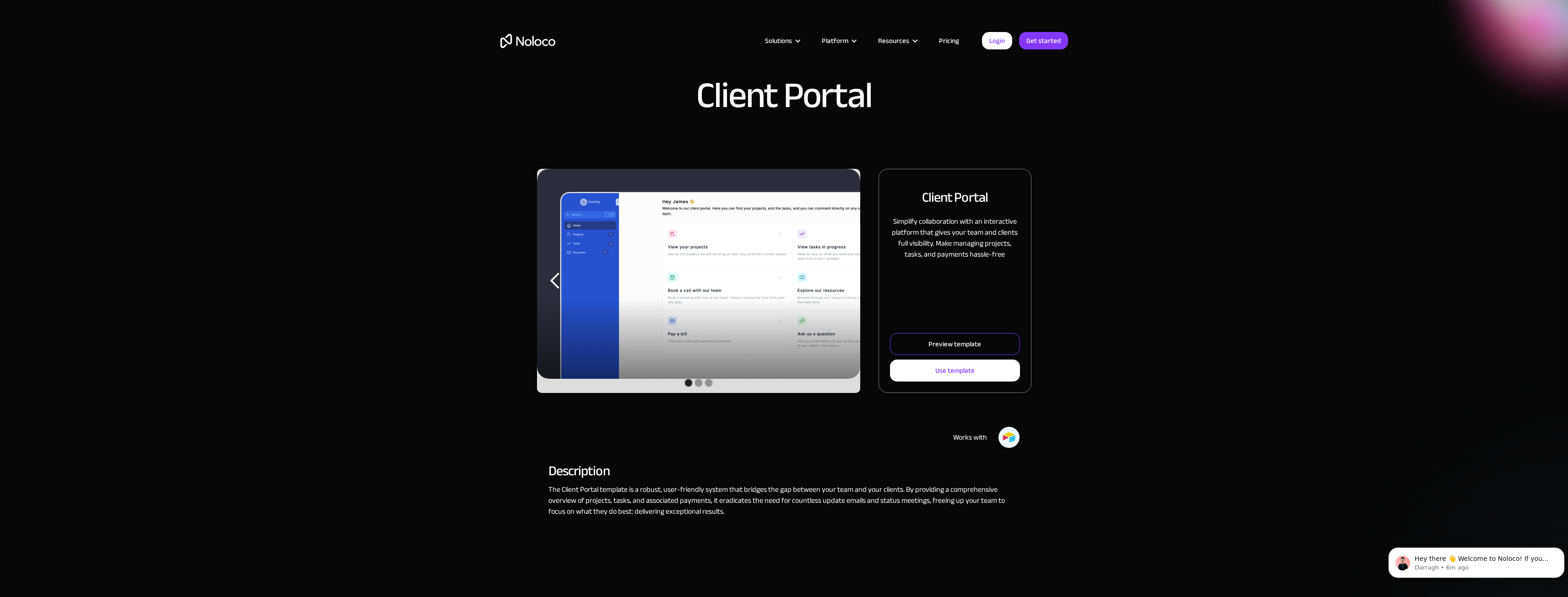
click at [974, 348] on div "Preview template" at bounding box center [954, 344] width 52 height 12
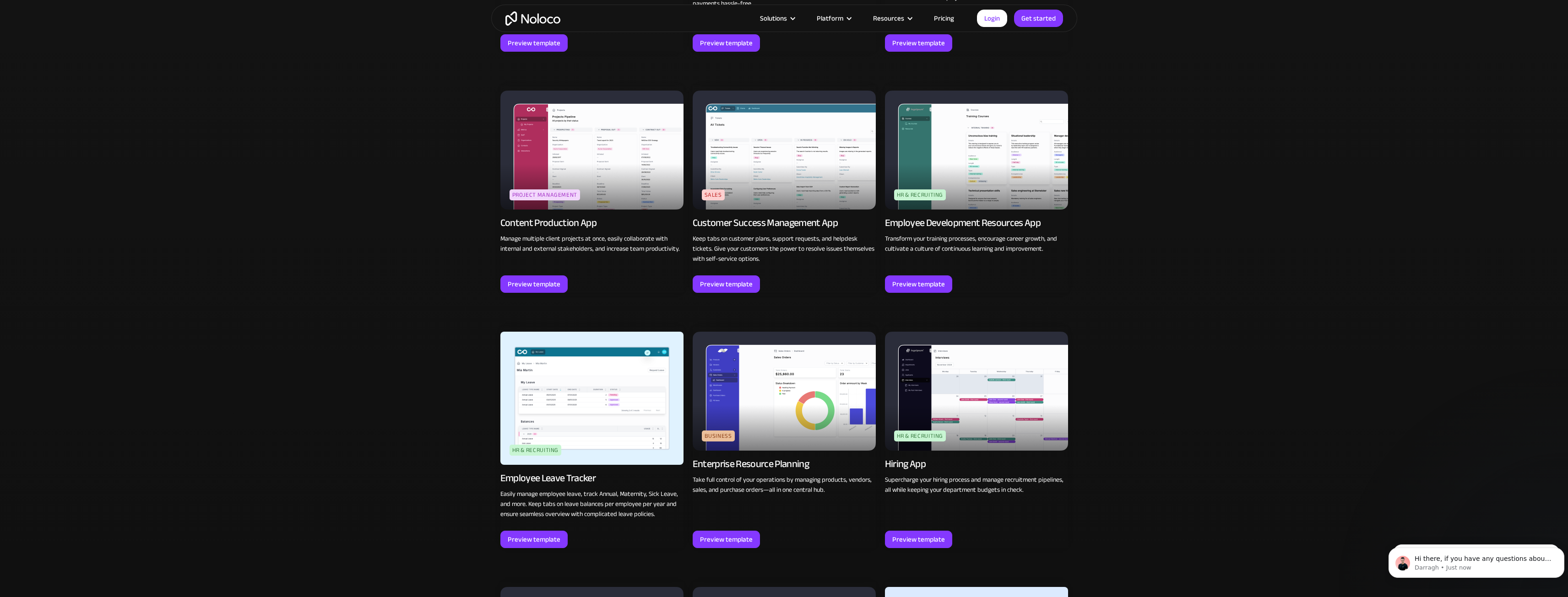
scroll to position [1235, 0]
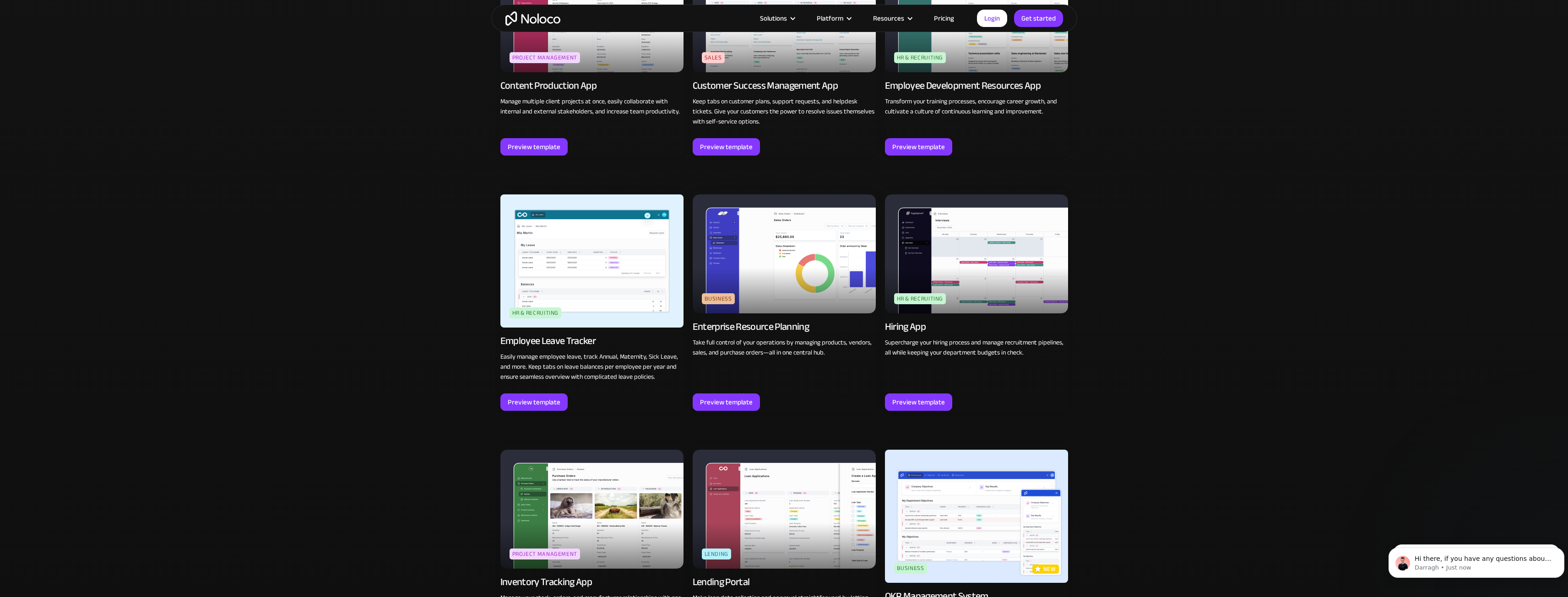
click at [961, 279] on img at bounding box center [976, 253] width 183 height 119
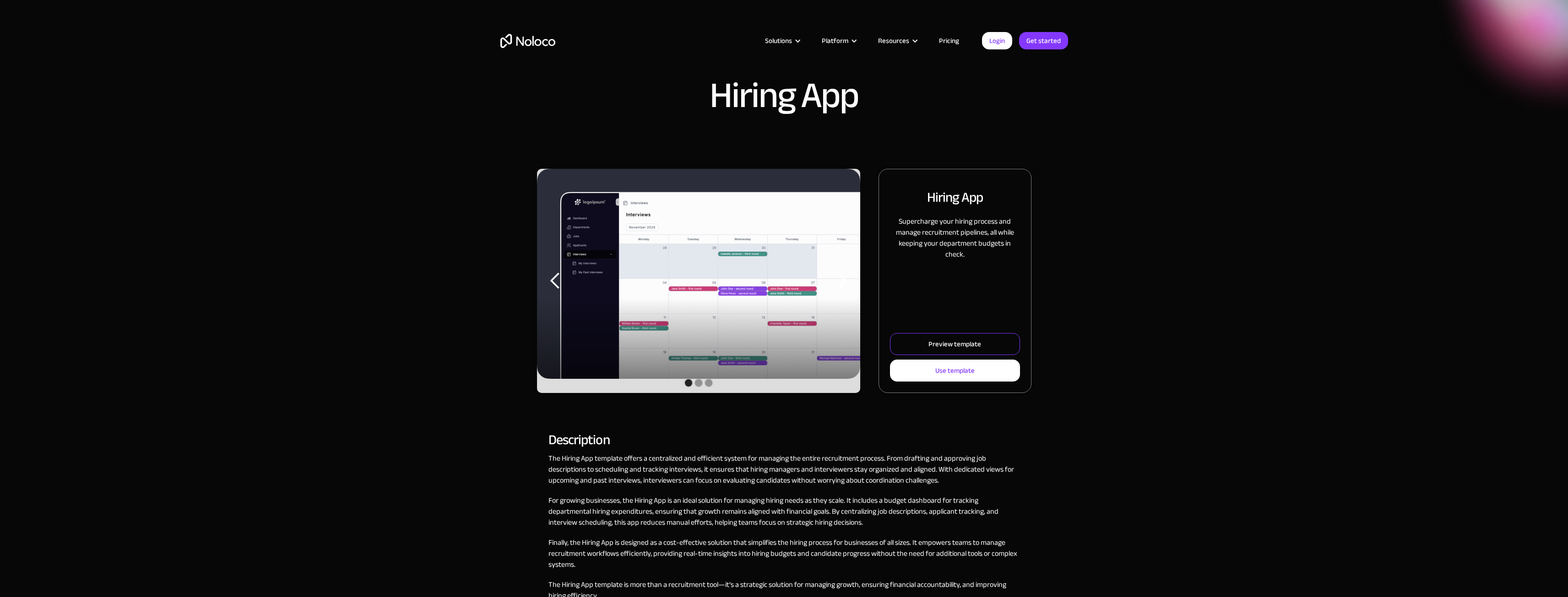
click at [944, 343] on div "Preview template" at bounding box center [954, 344] width 52 height 12
click at [932, 337] on link "Preview template" at bounding box center [954, 344] width 129 height 22
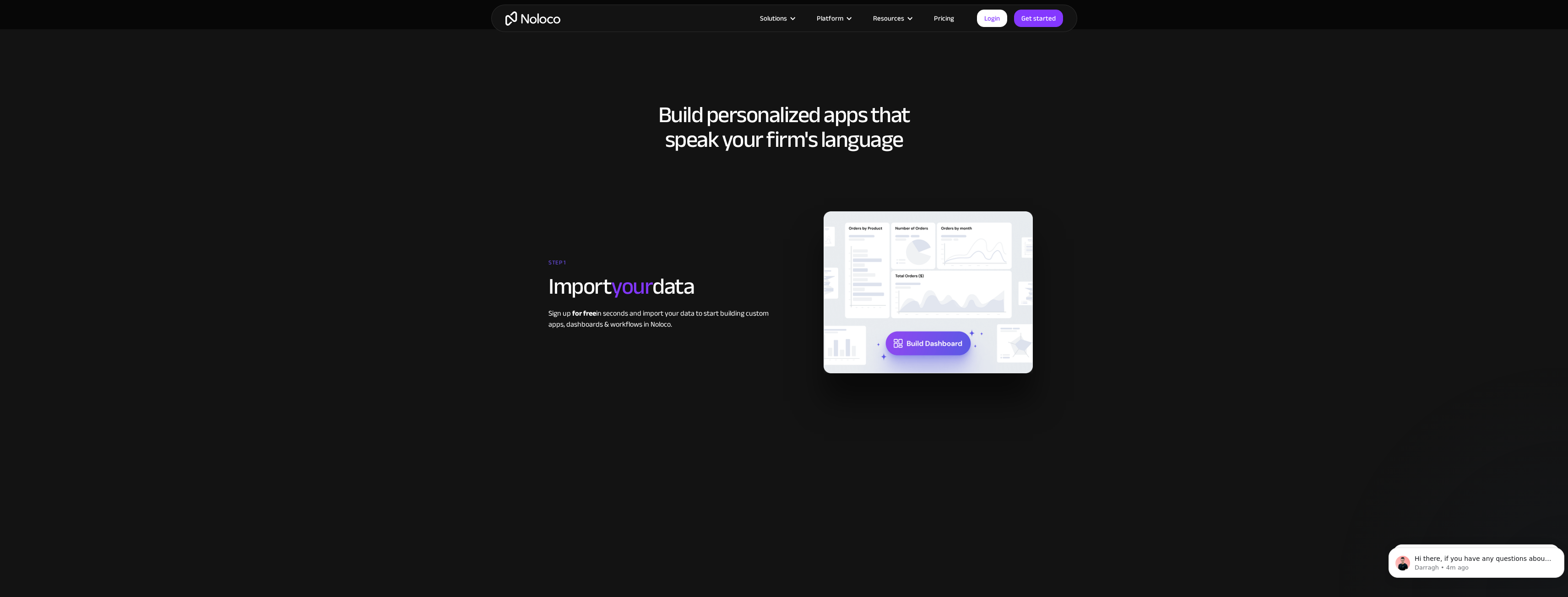
scroll to position [1784, 0]
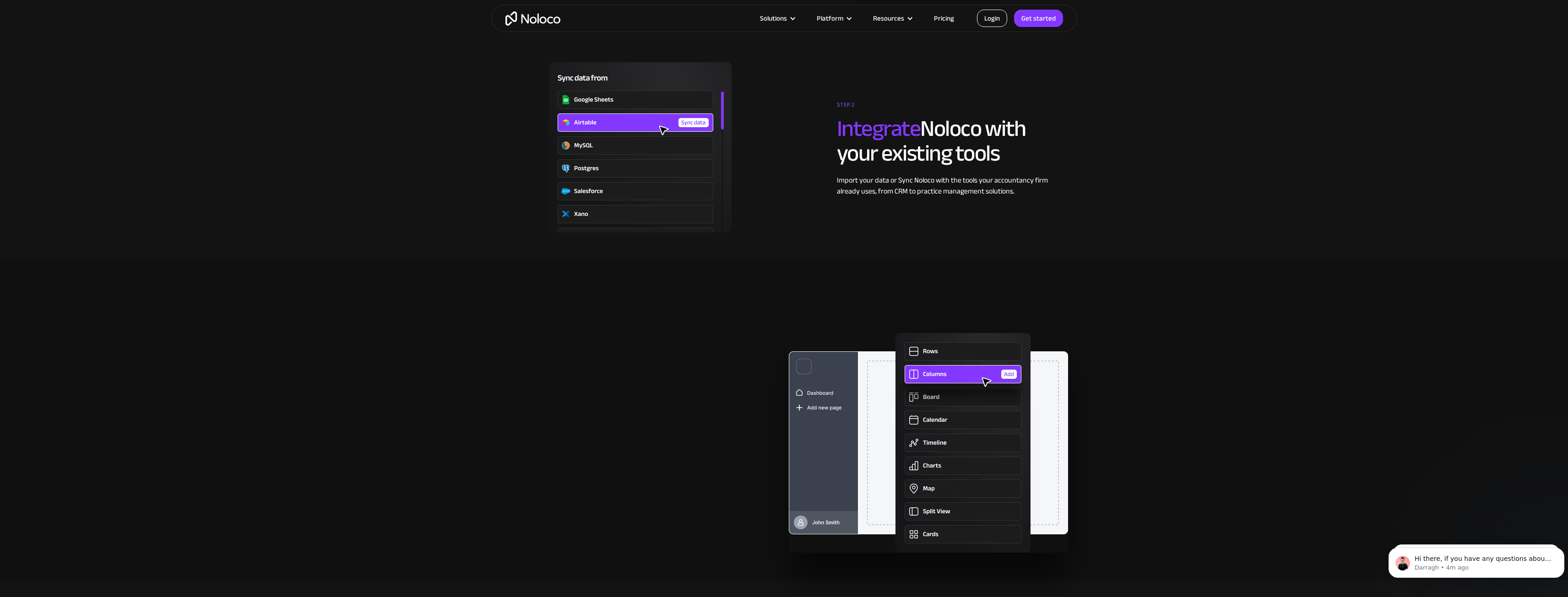
click at [989, 16] on link "Login" at bounding box center [992, 18] width 30 height 18
click at [1046, 18] on link "Get started" at bounding box center [1038, 18] width 49 height 18
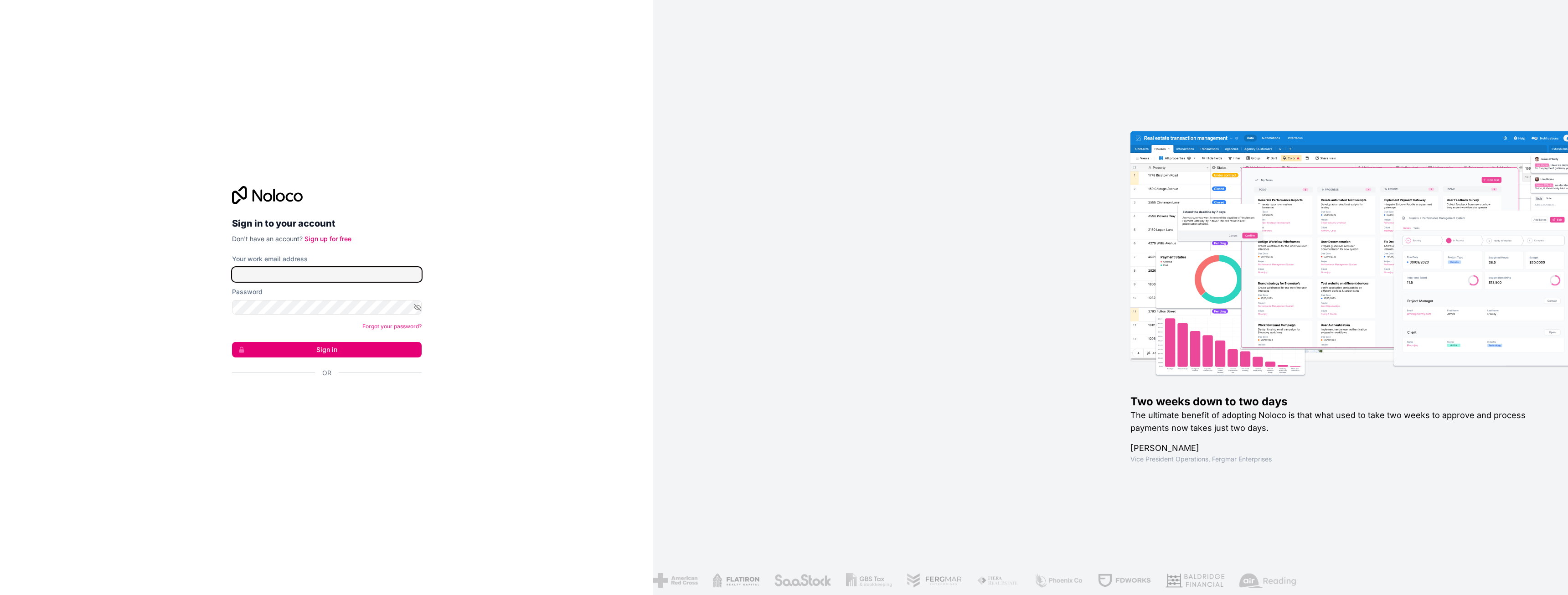
click at [263, 275] on input "Your work email address" at bounding box center [327, 274] width 190 height 14
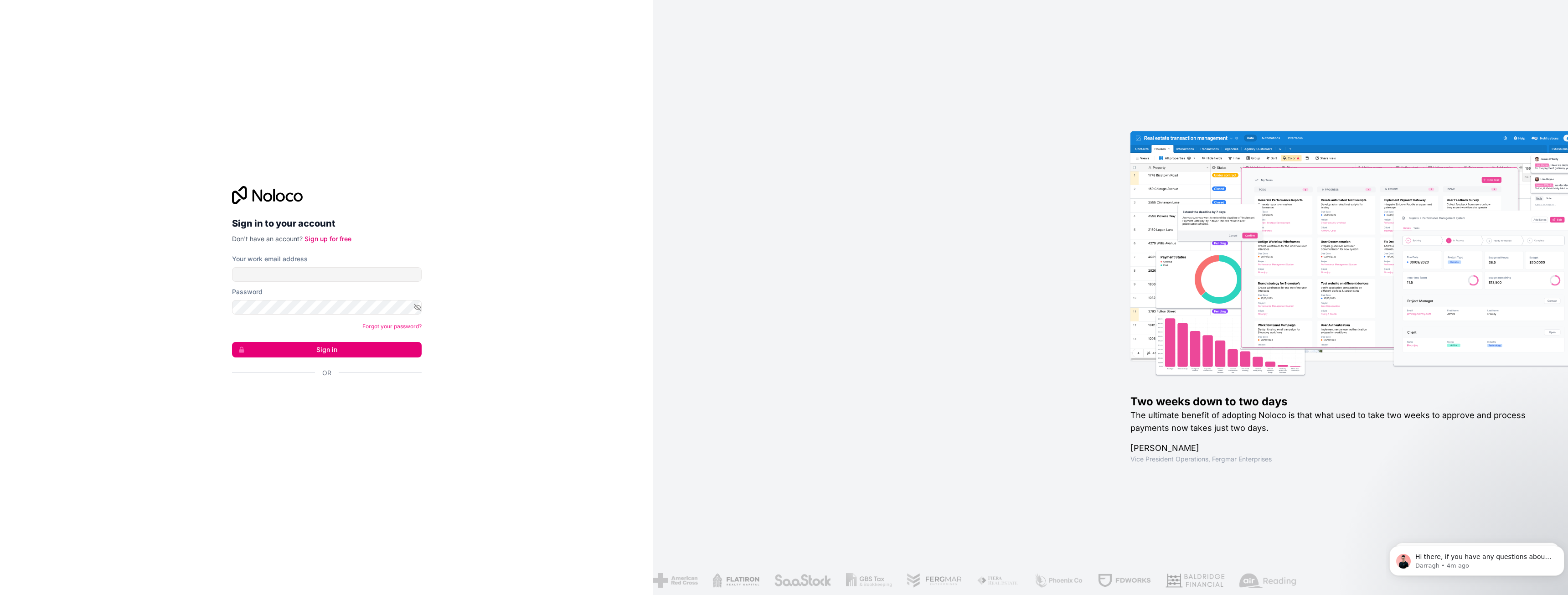
click at [160, 314] on div "Sign in to your account Don't have an account? Sign up for free Your work email…" at bounding box center [327, 297] width 653 height 595
drag, startPoint x: 944, startPoint y: 420, endPoint x: 633, endPoint y: 371, distance: 314.8
click at [758, 357] on div "Two weeks down to two days The ultimate benefit of adopting Noloco is that what…" at bounding box center [1111, 297] width 915 height 595
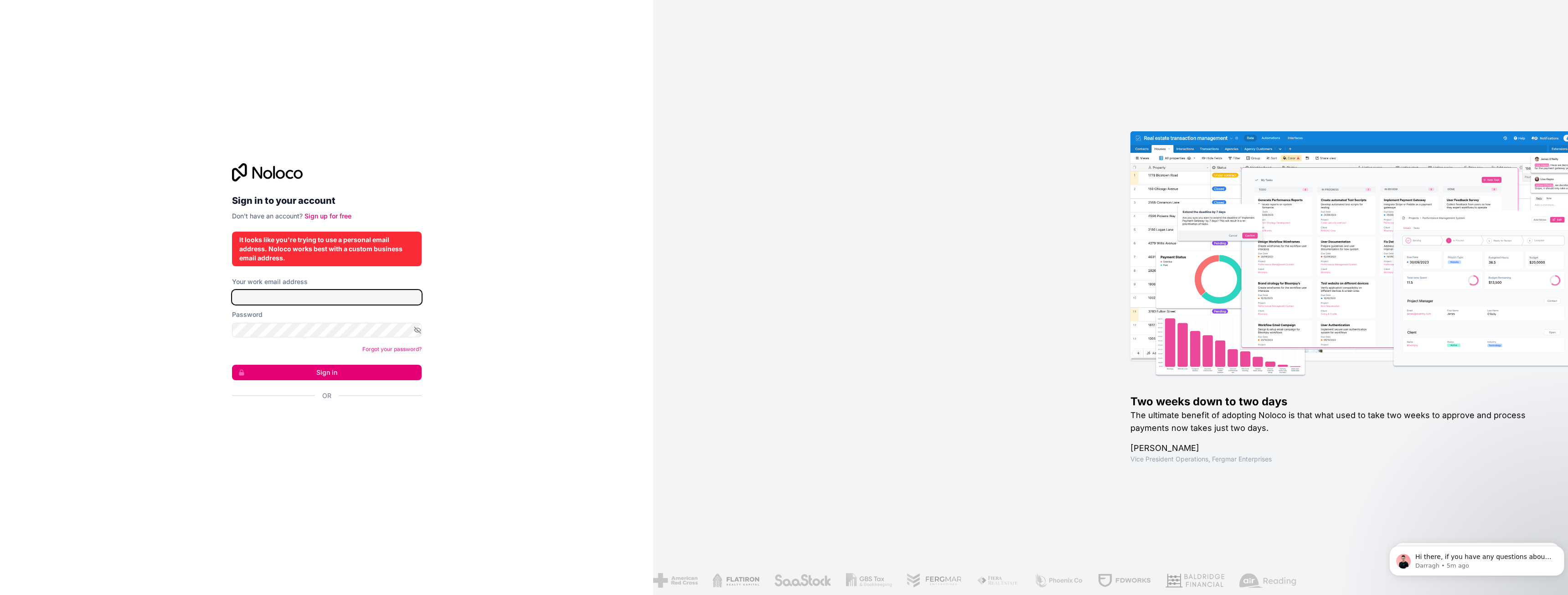
click at [297, 295] on input "Your work email address" at bounding box center [327, 297] width 190 height 14
click at [268, 301] on input "Your work email address" at bounding box center [327, 297] width 190 height 14
click at [489, 371] on div "Sign in to your account Don't have an account? Sign up for free It looks like y…" at bounding box center [327, 297] width 653 height 595
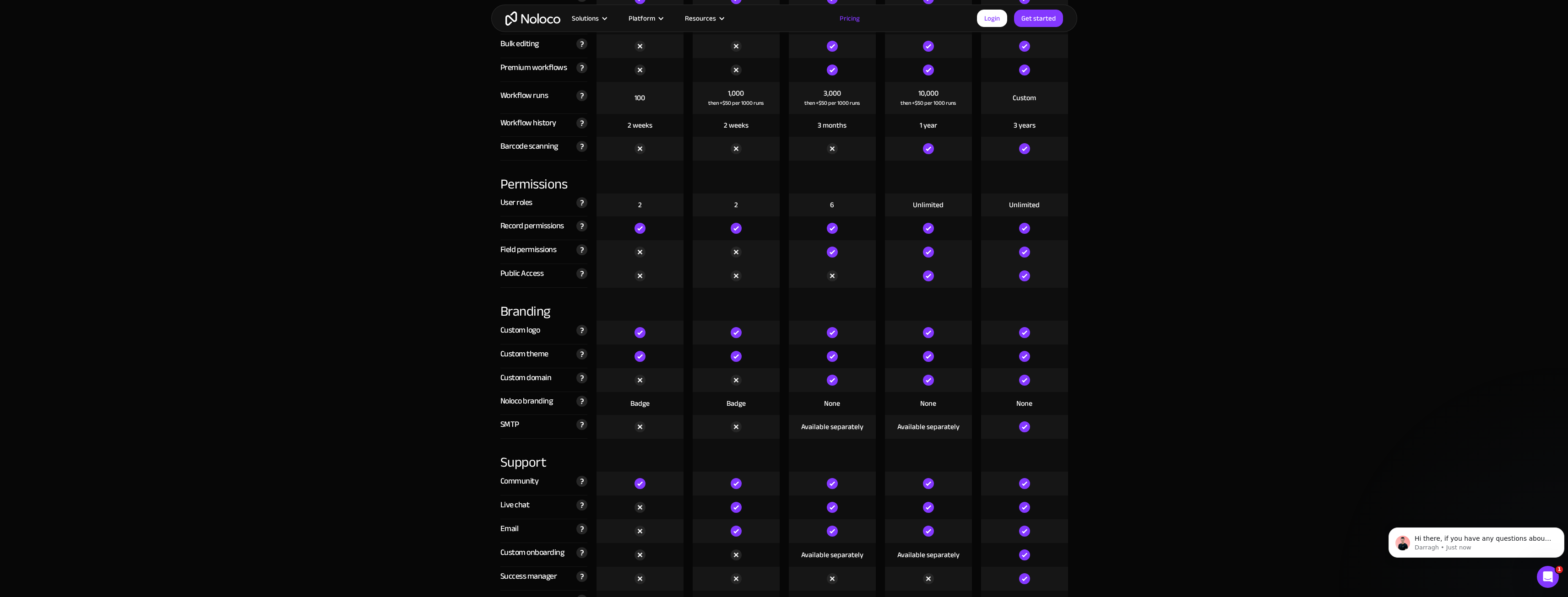
scroll to position [1921, 0]
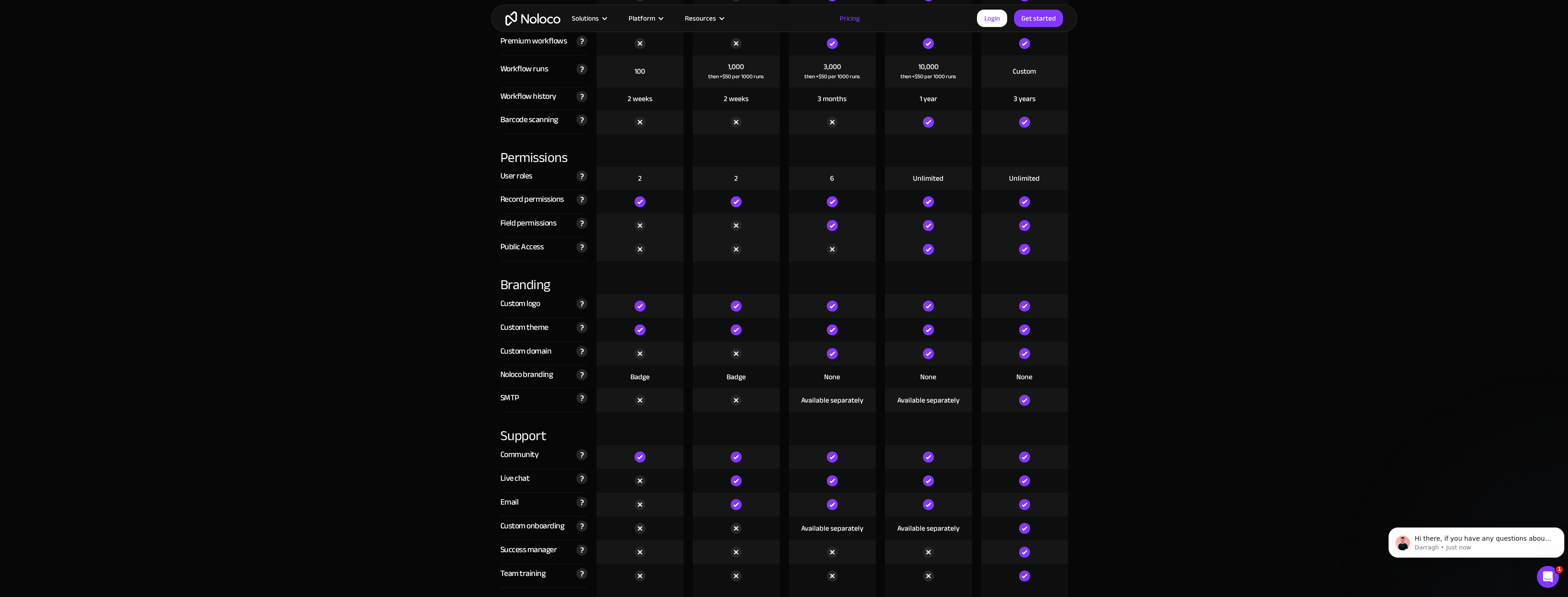
click at [394, 373] on section "Compare our plans Free Free Get started Starter $ 29 / month Get started Pro $ …" at bounding box center [784, 448] width 1568 height 2855
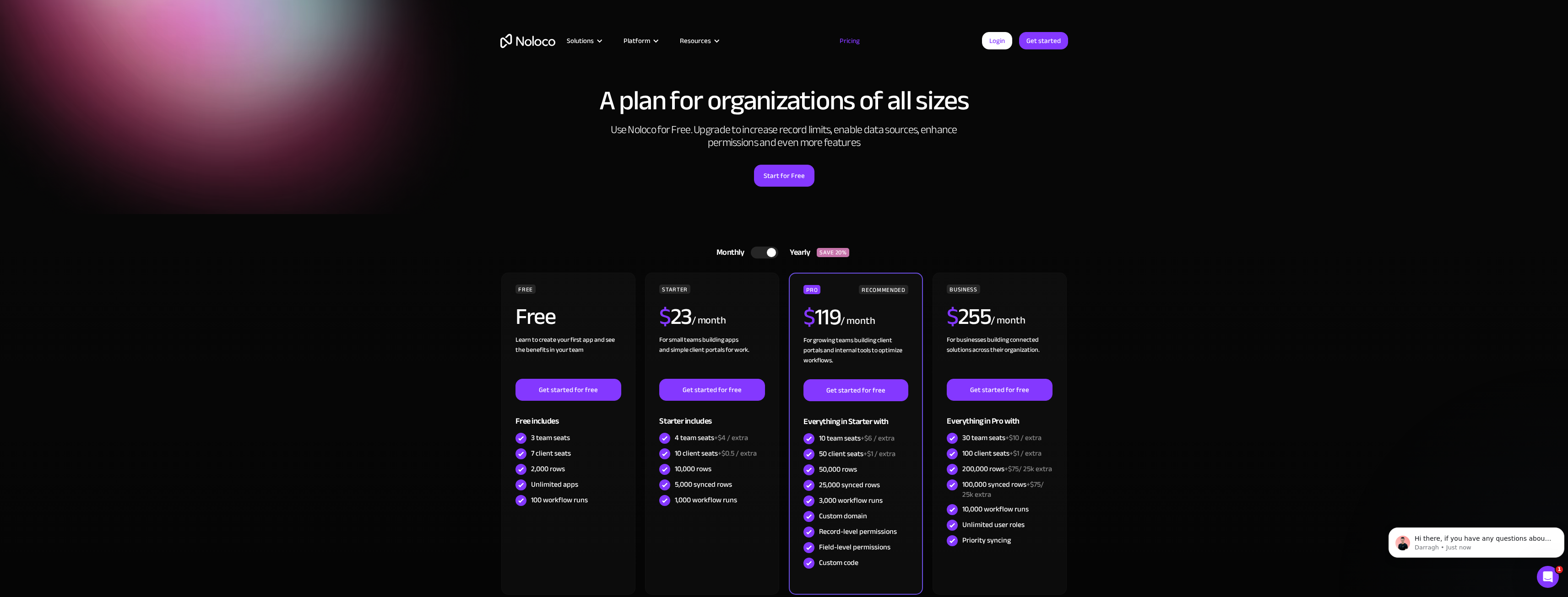
scroll to position [0, 0]
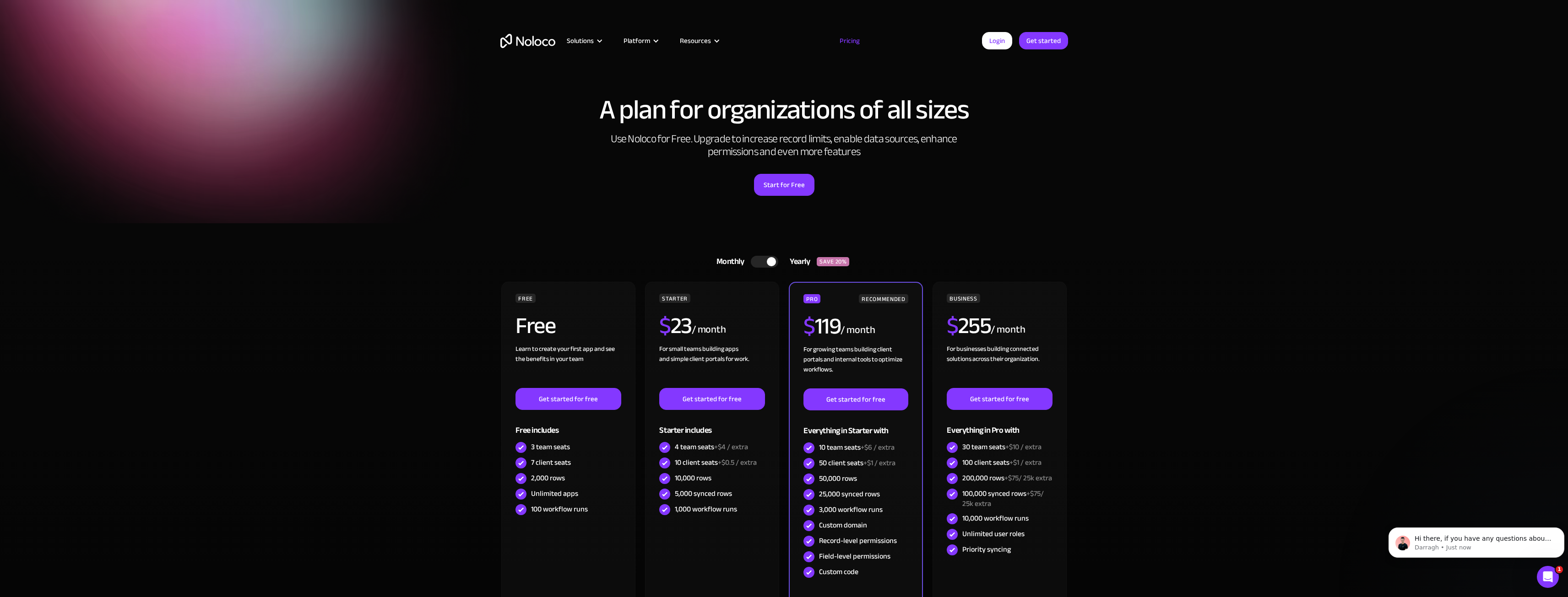
click at [759, 258] on div at bounding box center [764, 262] width 28 height 12
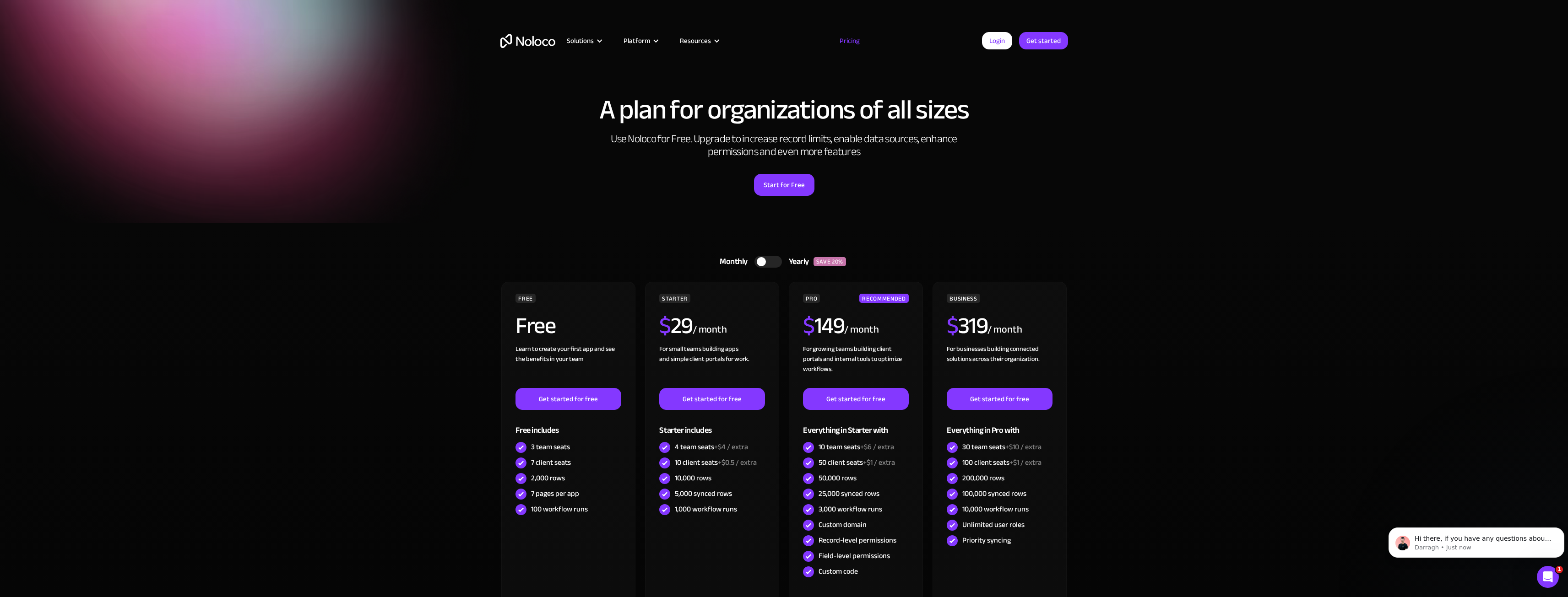
click at [759, 258] on div at bounding box center [761, 262] width 9 height 9
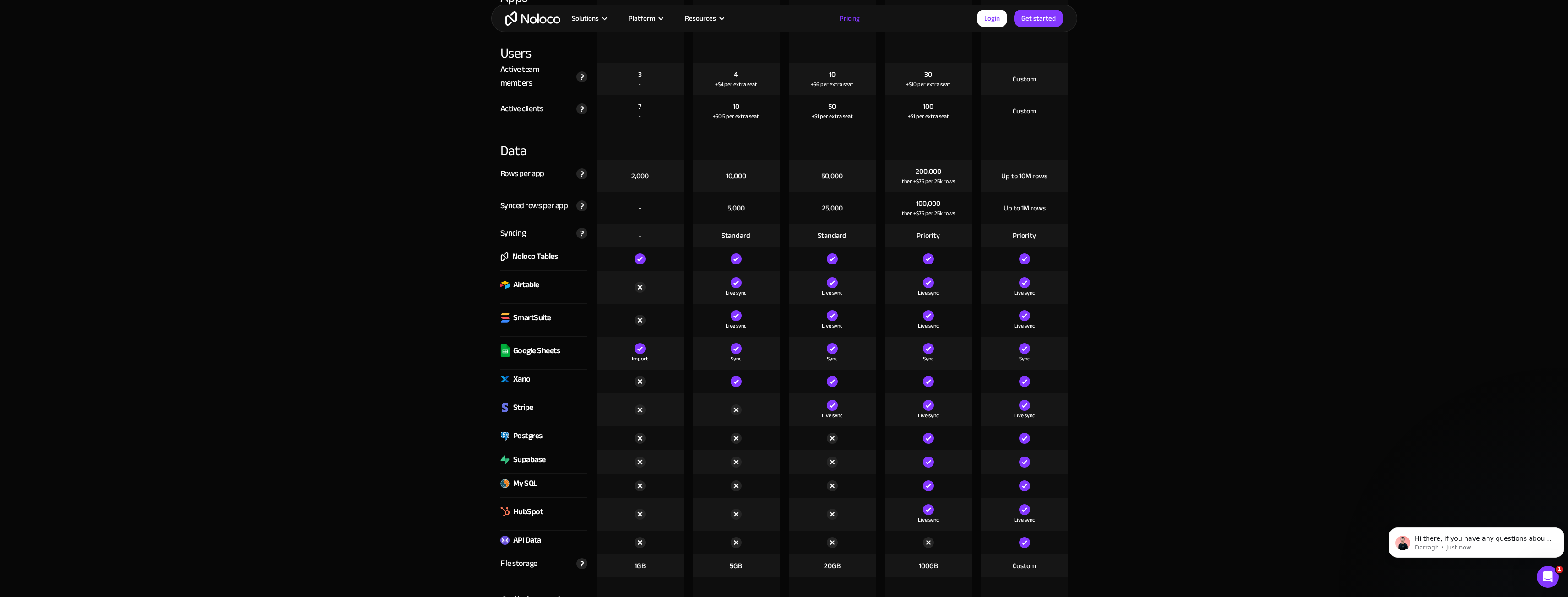
scroll to position [1098, 0]
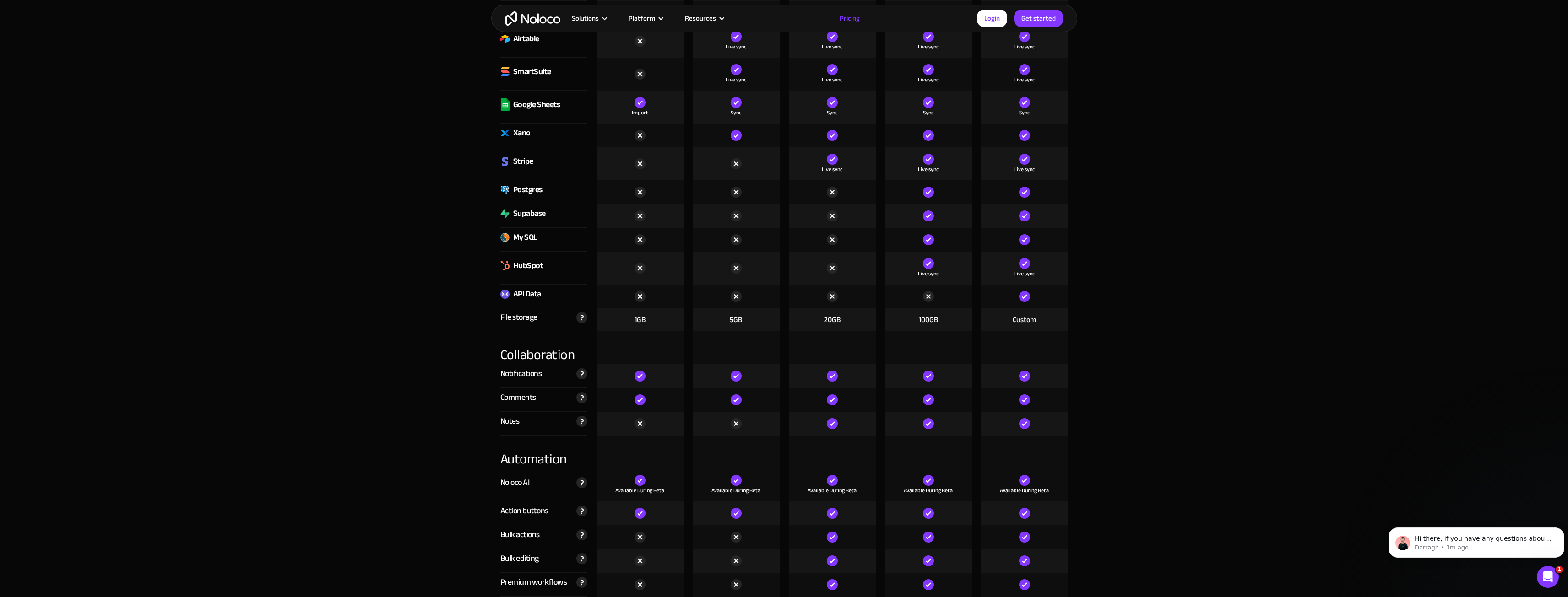
scroll to position [0, 0]
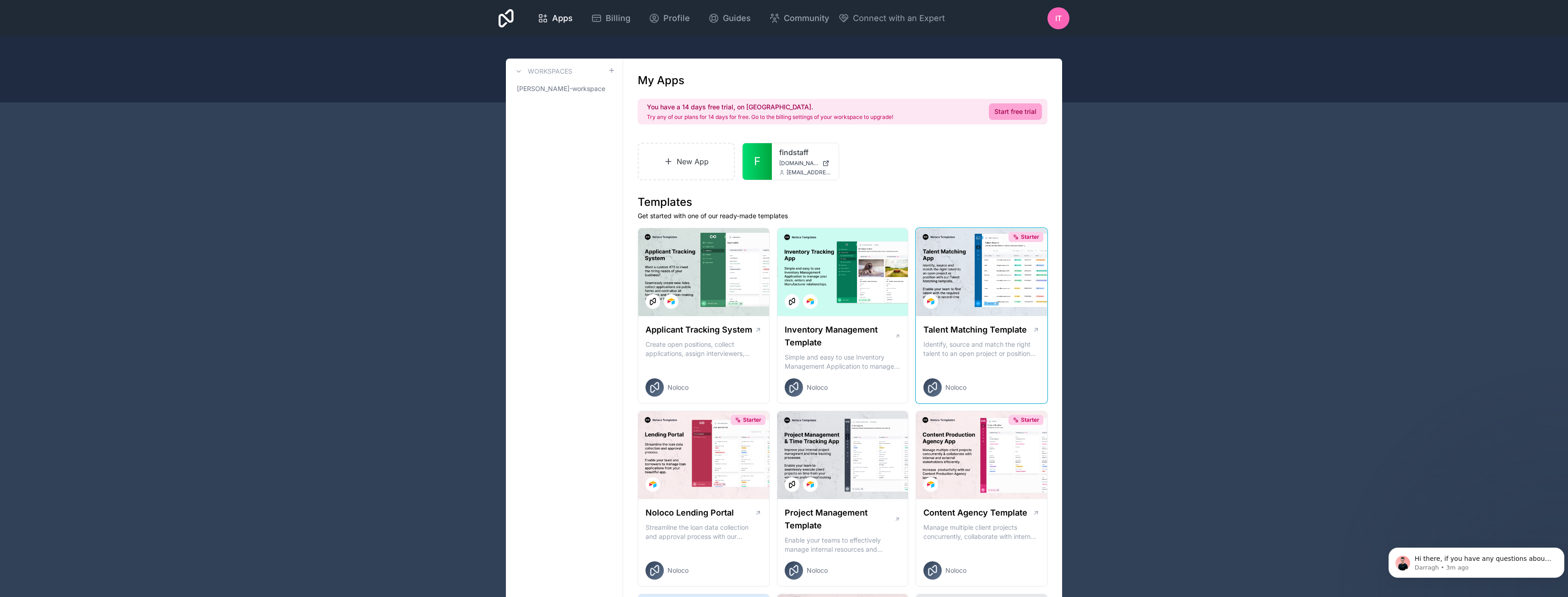
click at [1034, 330] on icon at bounding box center [1036, 330] width 8 height 8
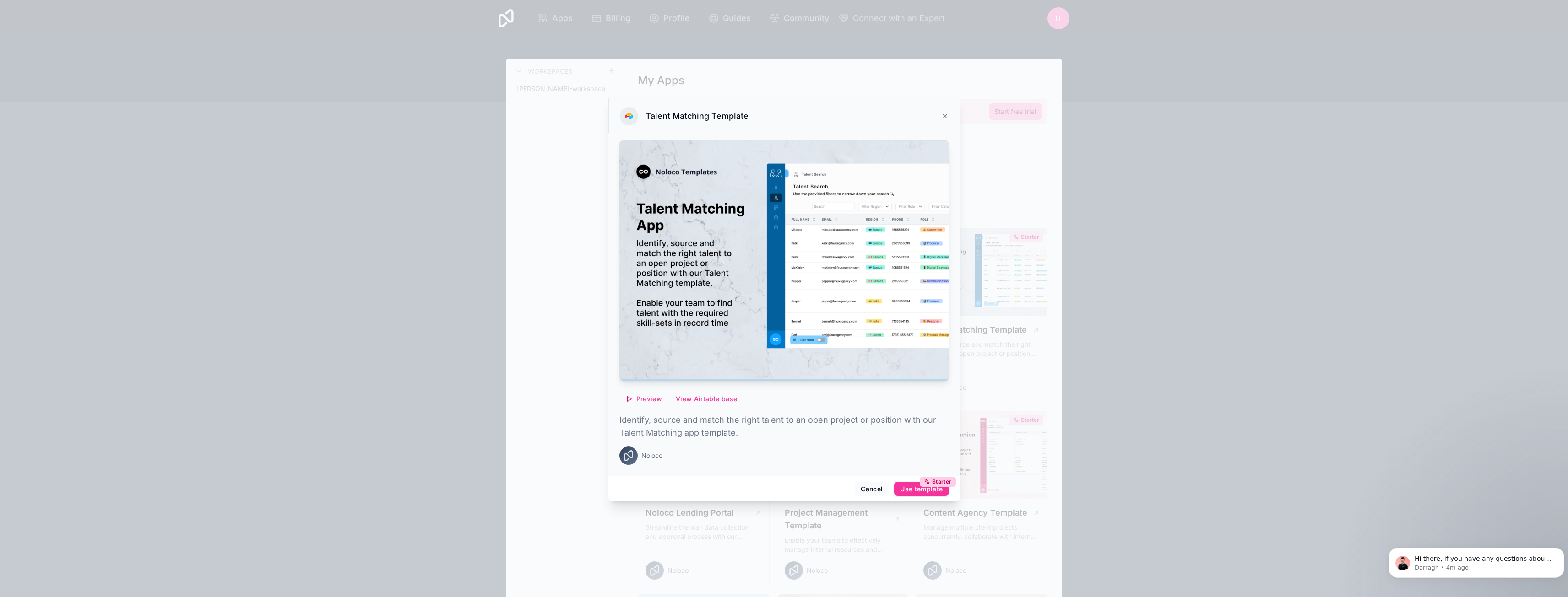
click at [632, 396] on icon "button" at bounding box center [629, 399] width 8 height 8
